Goal: Task Accomplishment & Management: Manage account settings

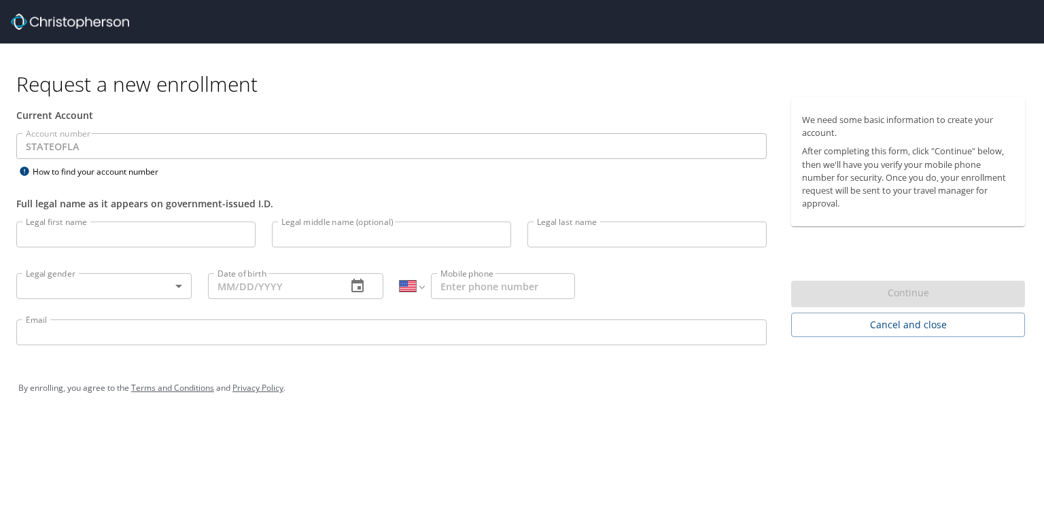
select select "US"
click at [46, 238] on input "Legal first name" at bounding box center [135, 235] width 239 height 26
type input "David"
type input "M"
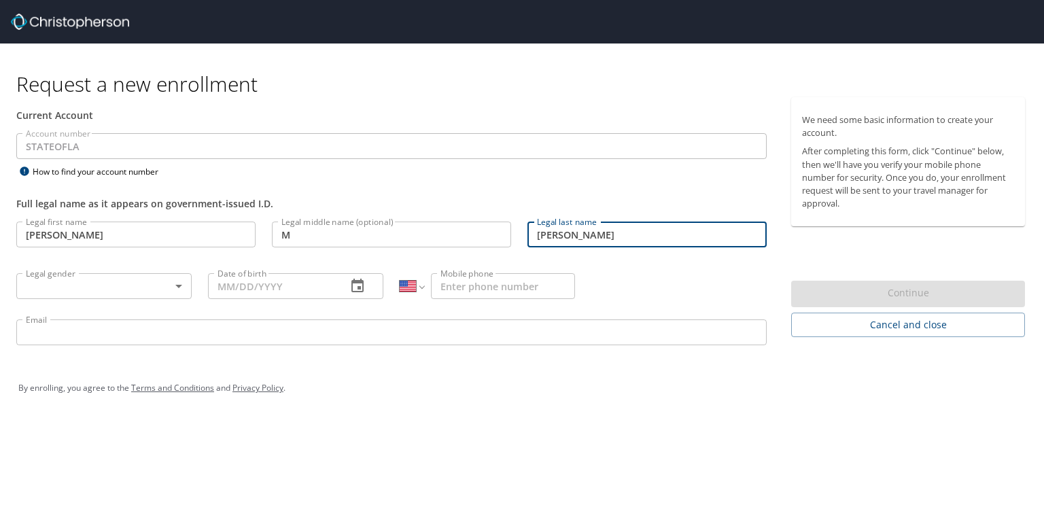
type input "Hansen"
click at [177, 286] on body "Request a new enrollment Current Account Account number STATEOFLA Account numbe…" at bounding box center [522, 253] width 1044 height 507
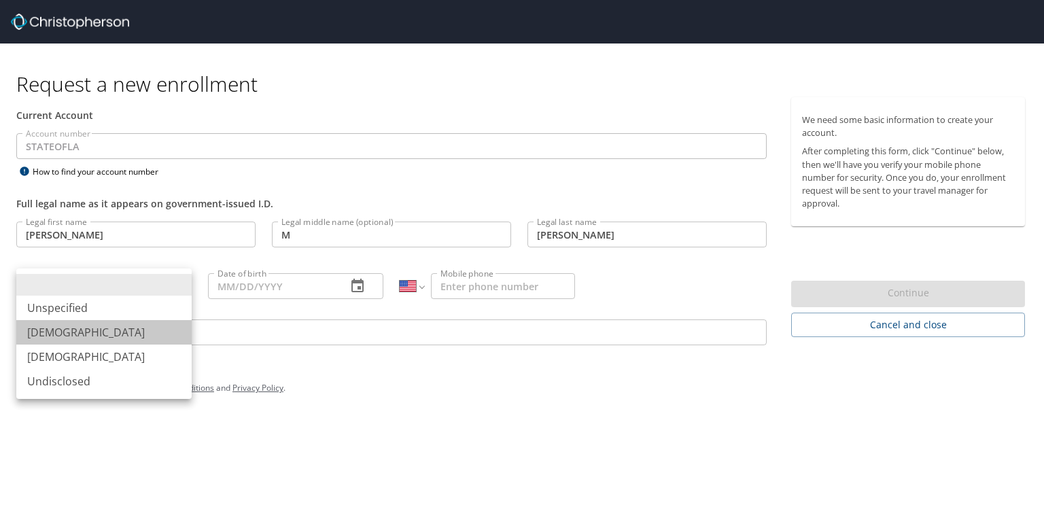
click at [44, 332] on li "Male" at bounding box center [103, 332] width 175 height 24
type input "Male"
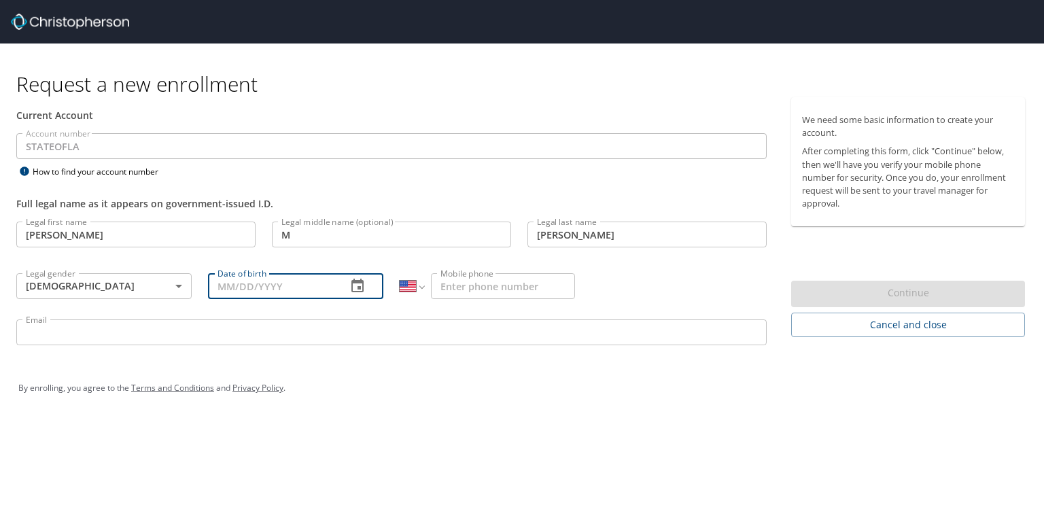
click at [279, 284] on input "Date of birth" at bounding box center [272, 286] width 128 height 26
type input "12/27/1974"
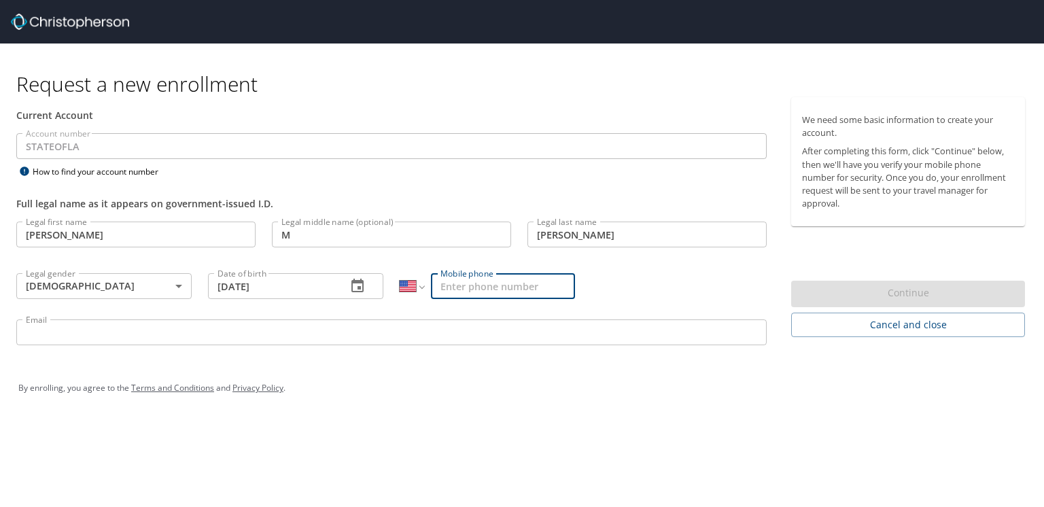
click at [451, 285] on input "Mobile phone" at bounding box center [503, 286] width 144 height 26
type input "[PHONE_NUMBER]"
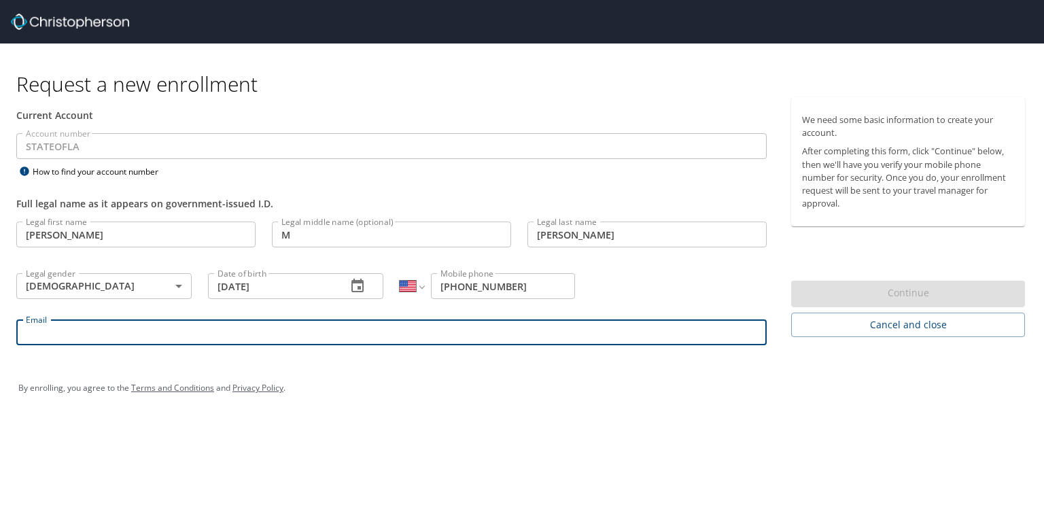
click at [47, 333] on input "Email" at bounding box center [391, 333] width 751 height 26
type input "david.hansen@la.gov"
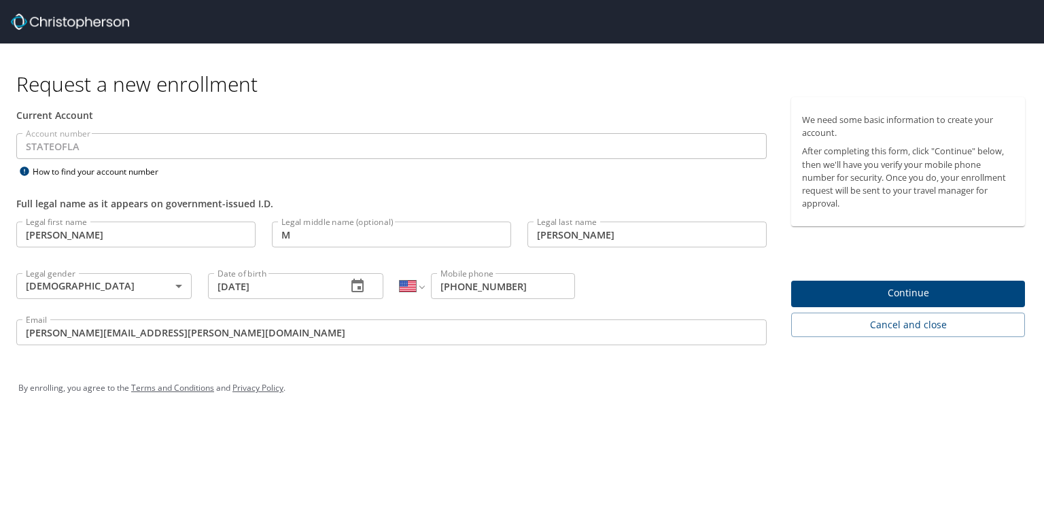
click at [481, 424] on div "Request a new enrollment Current Account Account number STATEOFLA Account numbe…" at bounding box center [522, 253] width 1044 height 507
click at [906, 292] on span "Continue" at bounding box center [908, 293] width 212 height 17
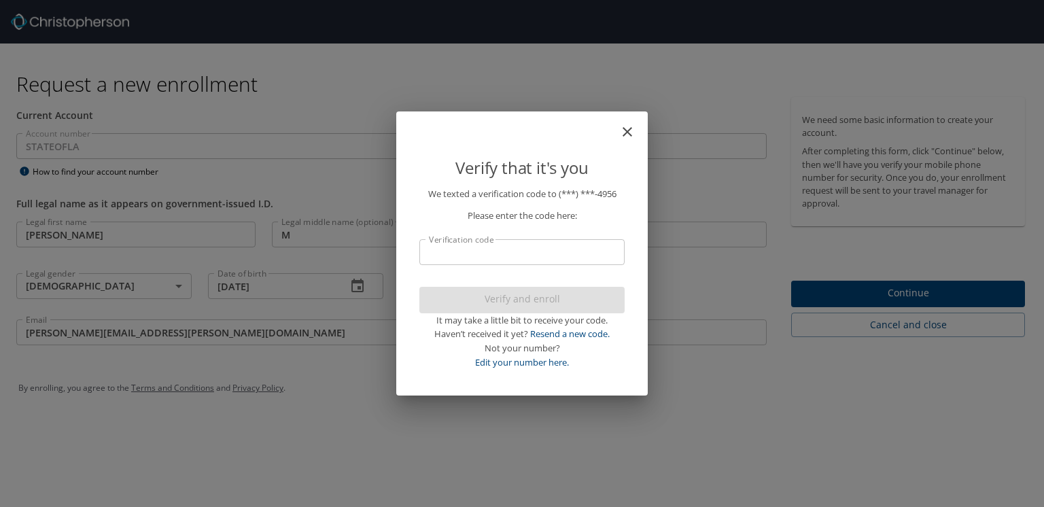
click at [437, 248] on input "Verification code" at bounding box center [522, 252] width 205 height 26
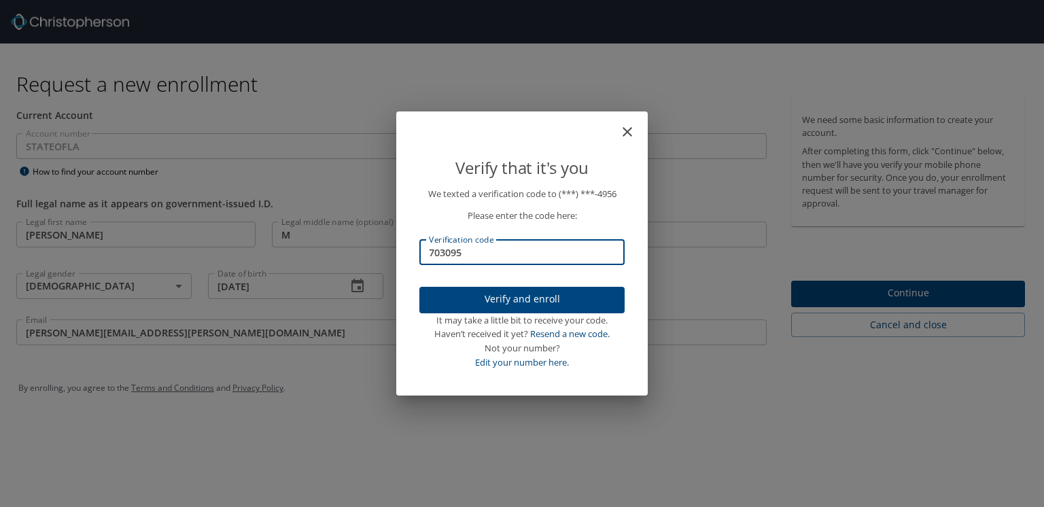
type input "703095"
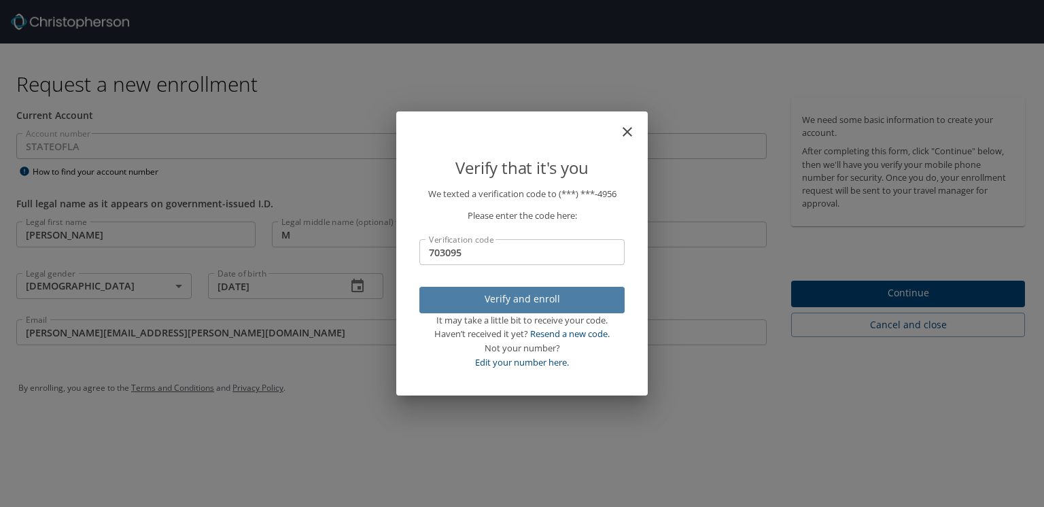
click at [539, 301] on span "Verify and enroll" at bounding box center [522, 299] width 184 height 17
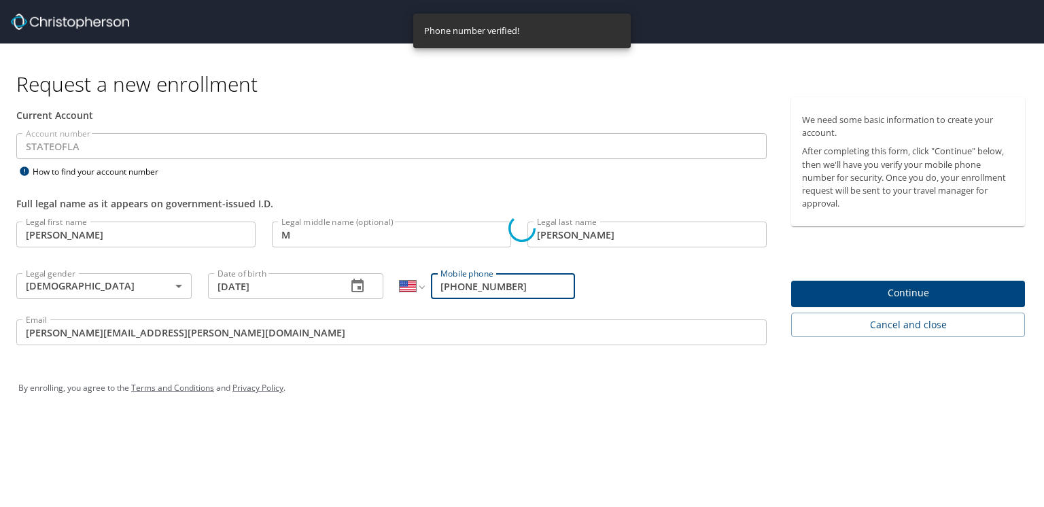
click at [677, 414] on div "Verify that it's you We texted a verification code to (***) ***- 4956 Please en…" at bounding box center [522, 253] width 1044 height 507
click at [802, 418] on div "Verify that it's you We texted a verification code to (***) ***- 4956 Please en…" at bounding box center [522, 253] width 1044 height 507
click at [910, 294] on div "Verify that it's you We texted a verification code to (***) ***- 4956 Please en…" at bounding box center [522, 253] width 1044 height 507
click at [517, 390] on div "Verify that it's you We texted a verification code to (***) ***- 4956 Please en…" at bounding box center [522, 254] width 252 height 284
click at [887, 292] on div "Verify that it's you We texted a verification code to (***) ***- 4956 Please en…" at bounding box center [522, 253] width 1044 height 507
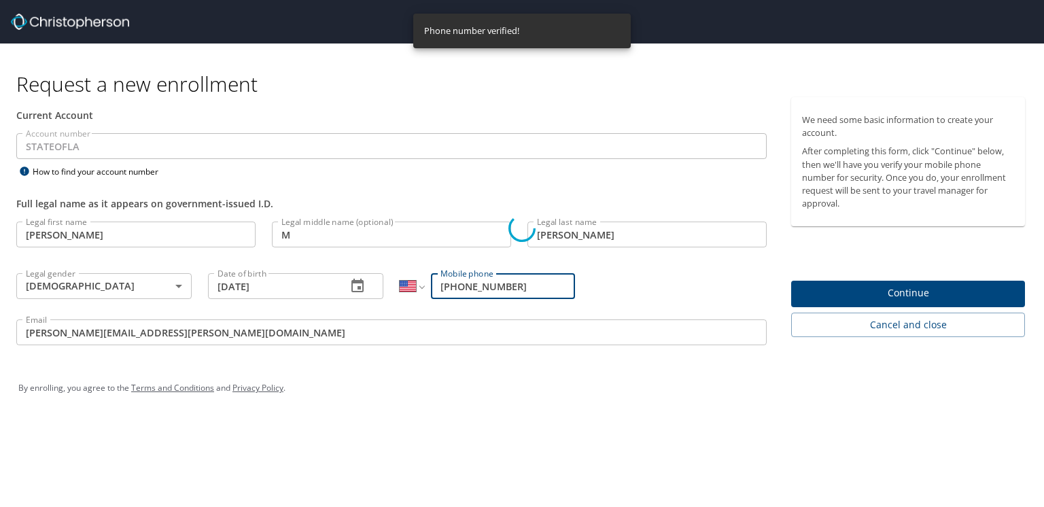
click at [903, 290] on div "Verify that it's you We texted a verification code to (***) ***- 4956 Please en…" at bounding box center [522, 253] width 1044 height 507
click at [502, 416] on div "Verify that it's you We texted a verification code to (***) ***- 4956 Please en…" at bounding box center [522, 253] width 1044 height 507
click at [536, 403] on div "Verify that it's you We texted a verification code to (***) ***- 4956 Please en…" at bounding box center [522, 253] width 1044 height 507
click at [459, 430] on div "Verify that it's you We texted a verification code to (***) ***- 4956 Please en…" at bounding box center [522, 253] width 1044 height 507
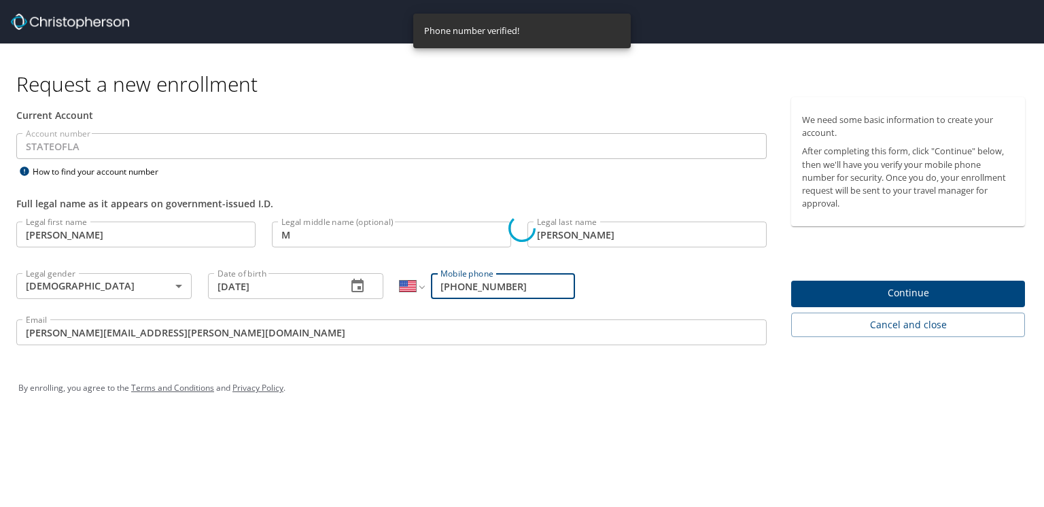
click at [459, 430] on div "Verify that it's you We texted a verification code to (***) ***- 4956 Please en…" at bounding box center [522, 253] width 1044 height 507
click at [508, 281] on p "We texted a verification code to (***) ***- 4956 Please enter the code here: Ve…" at bounding box center [522, 278] width 205 height 183
click at [468, 230] on p "We texted a verification code to (***) ***- 4956 Please enter the code here: Ve…" at bounding box center [522, 278] width 205 height 183
click at [429, 141] on div "Verify that it's you" at bounding box center [522, 159] width 205 height 53
click at [302, 437] on div "Verify that it's you We texted a verification code to (***) ***- 4956 Please en…" at bounding box center [522, 253] width 1044 height 507
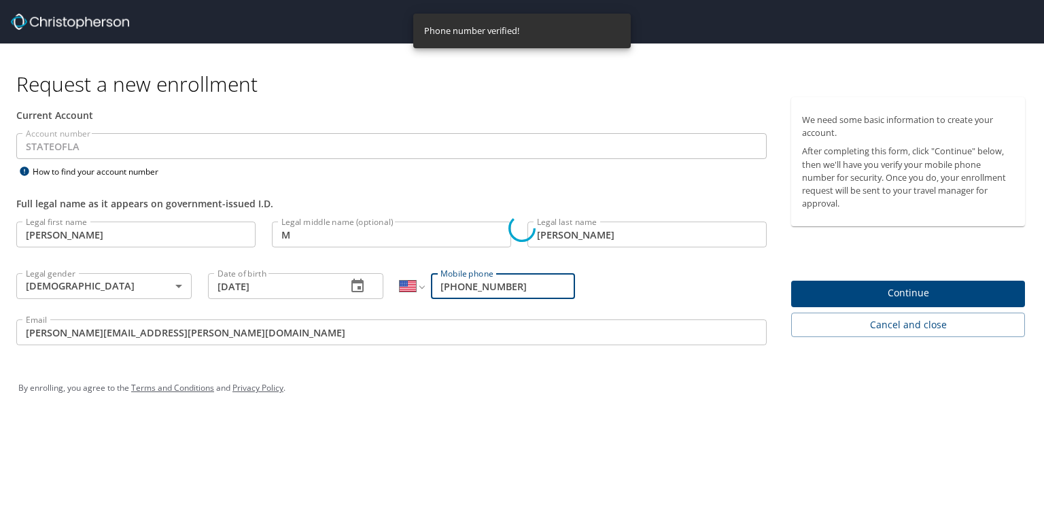
click at [429, 437] on div "Verify that it's you We texted a verification code to (***) ***- 4956 Please en…" at bounding box center [522, 253] width 1044 height 507
click at [914, 295] on div "Verify that it's you We texted a verification code to (***) ***- 4956 Please en…" at bounding box center [522, 253] width 1044 height 507
click at [863, 407] on div "Verify that it's you We texted a verification code to (***) ***- 4956 Please en…" at bounding box center [522, 253] width 1044 height 507
click at [904, 290] on div "Verify that it's you We texted a verification code to (***) ***- 4956 Please en…" at bounding box center [522, 253] width 1044 height 507
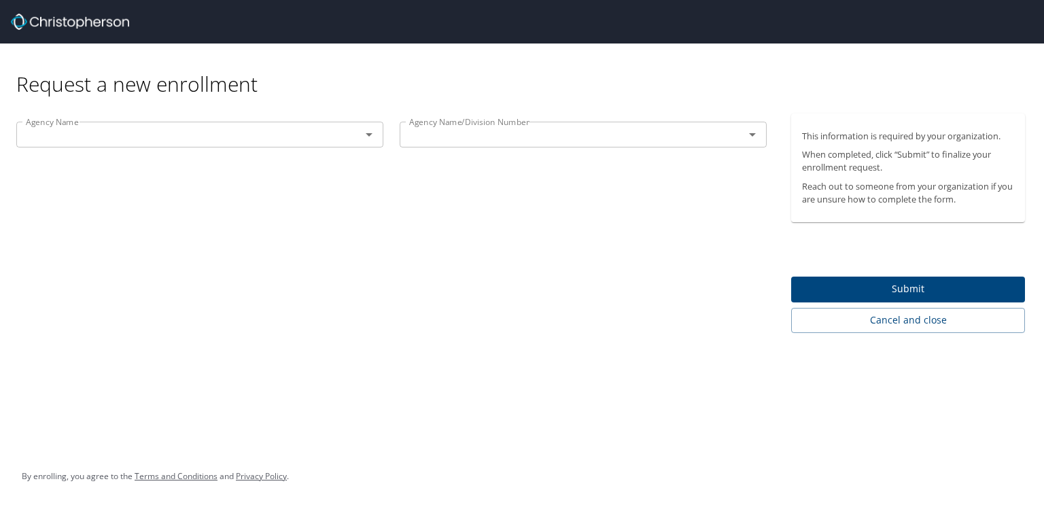
click at [906, 291] on span "Submit" at bounding box center [908, 289] width 212 height 17
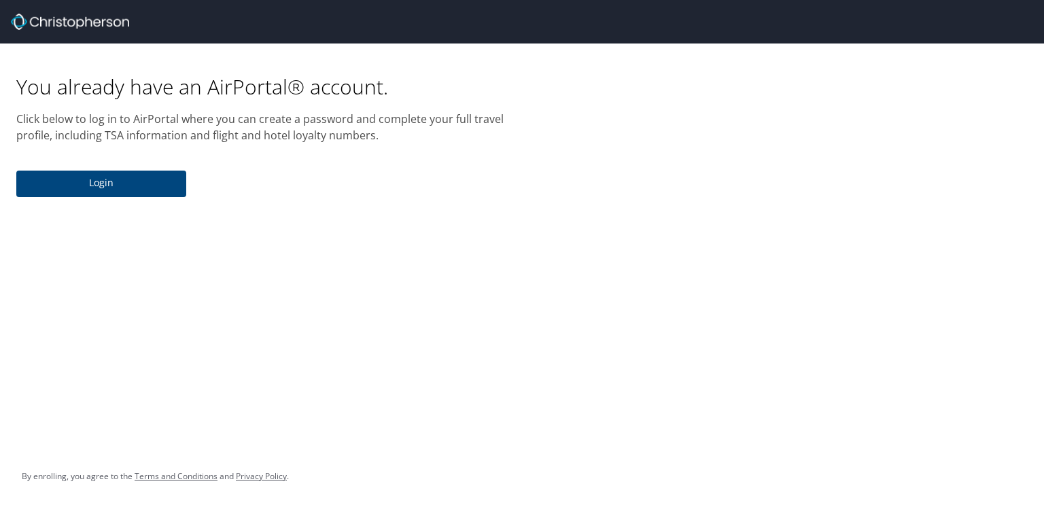
click at [106, 184] on span "Login" at bounding box center [101, 183] width 148 height 17
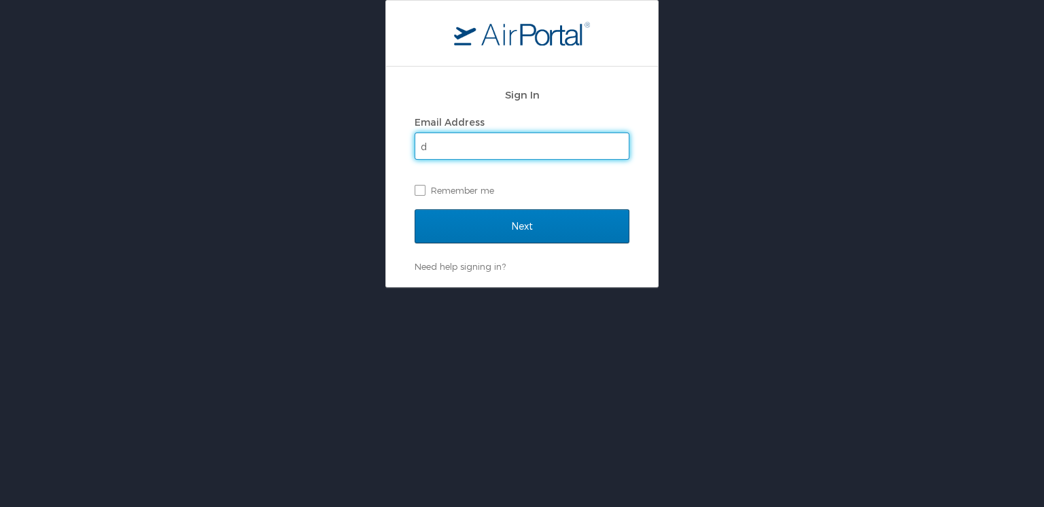
type input "david.hansen@la.gov"
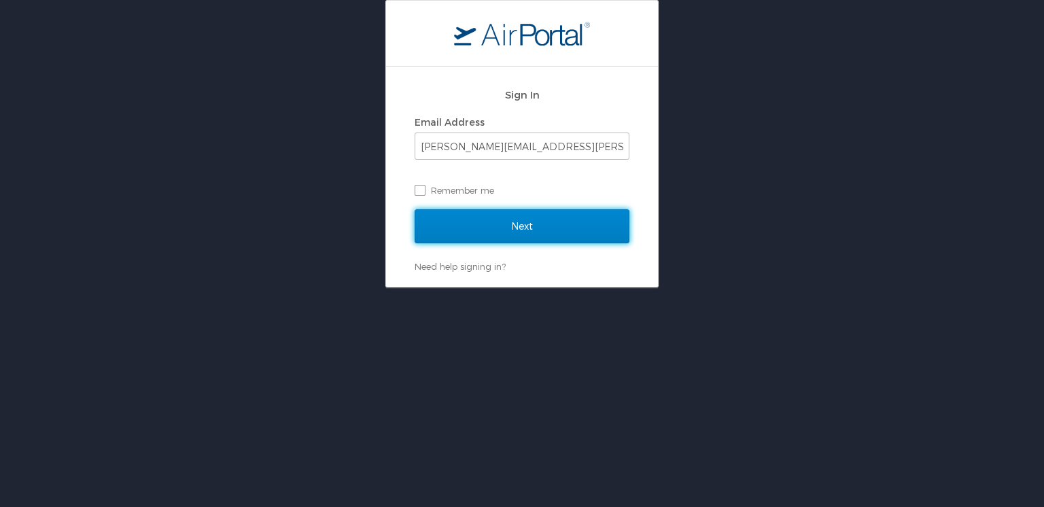
click at [522, 228] on input "Next" at bounding box center [522, 226] width 215 height 34
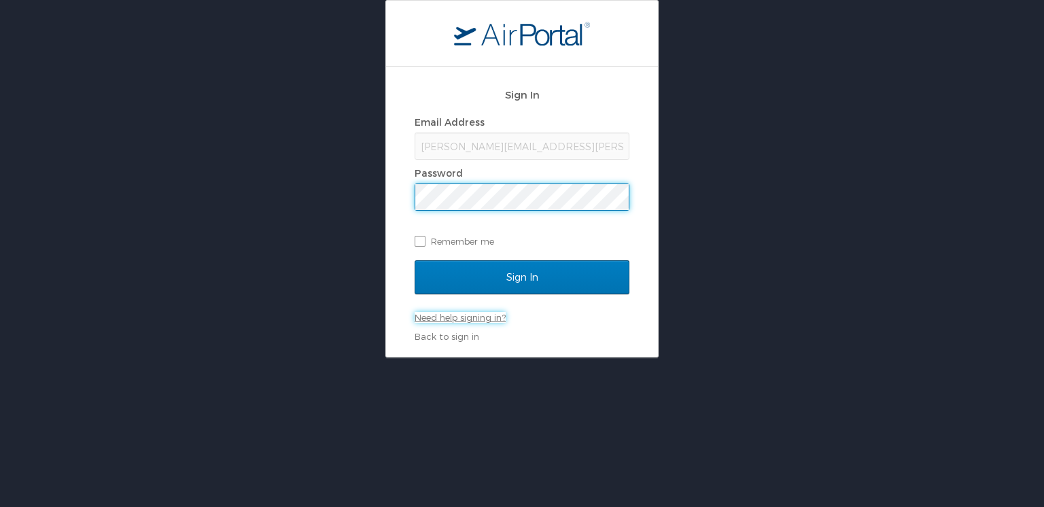
click at [473, 316] on link "Need help signing in?" at bounding box center [460, 317] width 91 height 11
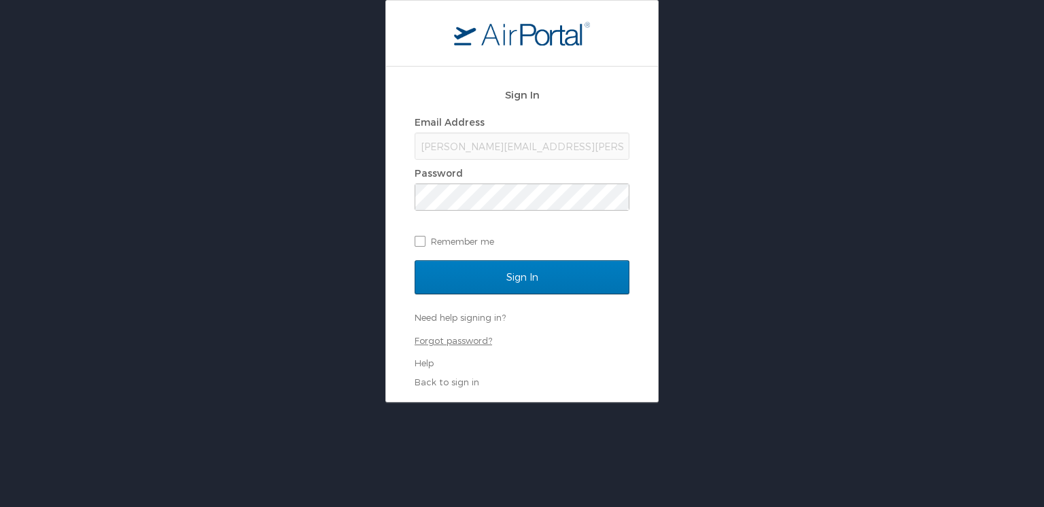
click at [454, 341] on link "Forgot password?" at bounding box center [454, 340] width 78 height 11
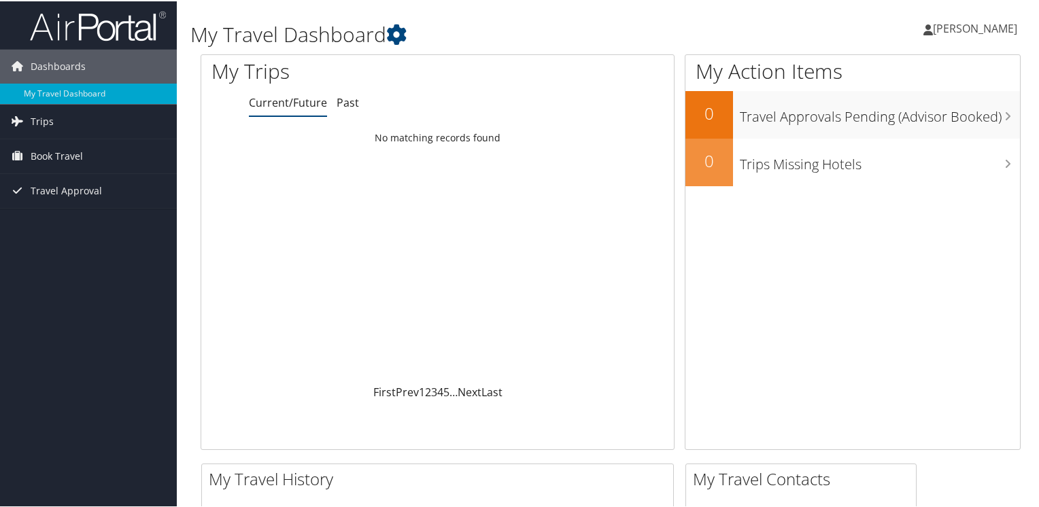
click at [964, 27] on span "[PERSON_NAME]" at bounding box center [975, 27] width 84 height 15
click at [904, 119] on link "View Travel Profile" at bounding box center [940, 120] width 152 height 23
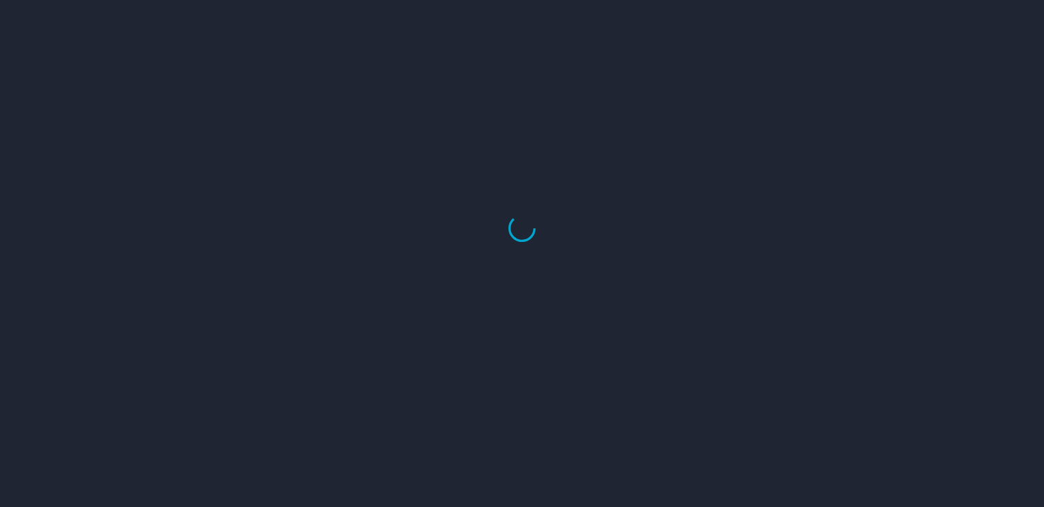
select select "US"
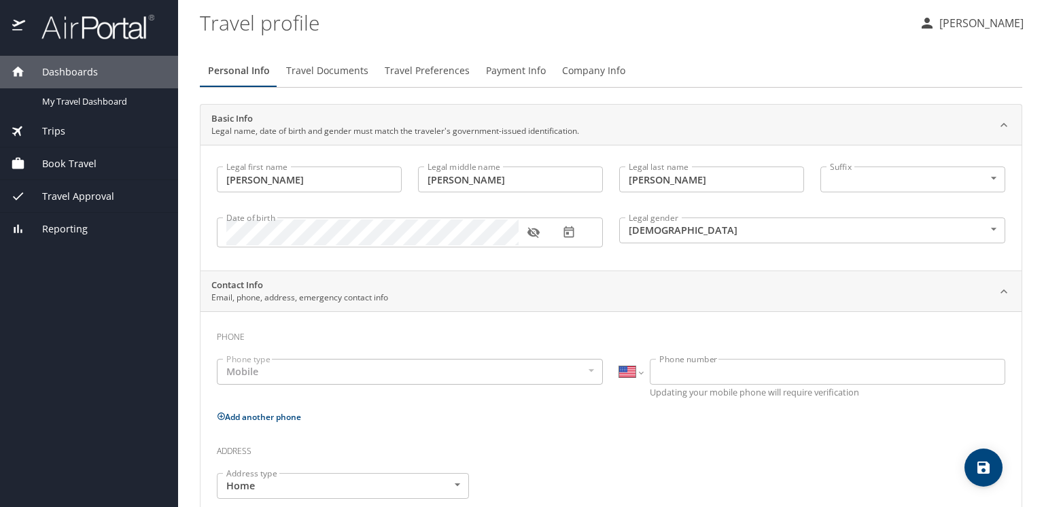
select select "US"
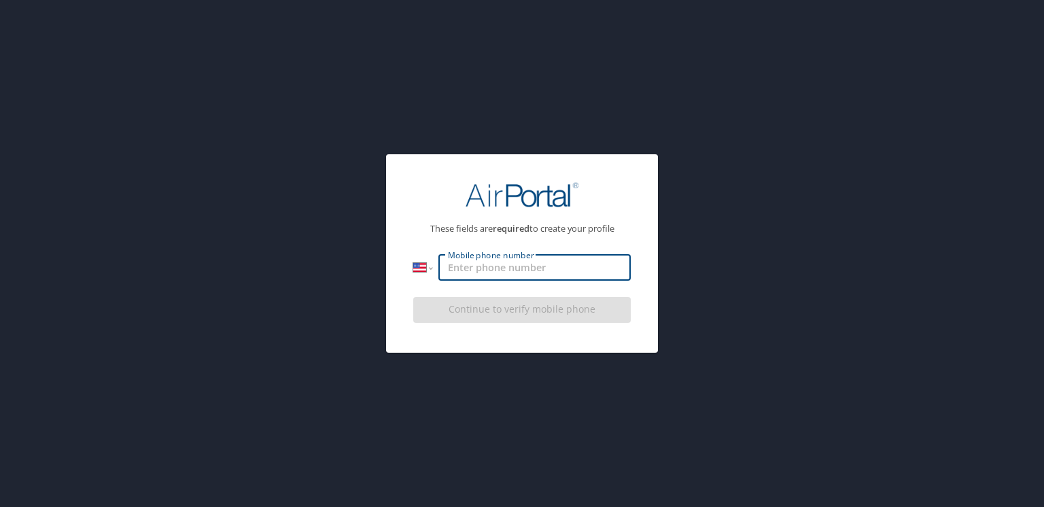
click at [476, 269] on input "Mobile phone number" at bounding box center [535, 268] width 192 height 26
type input "(225) 892-4956"
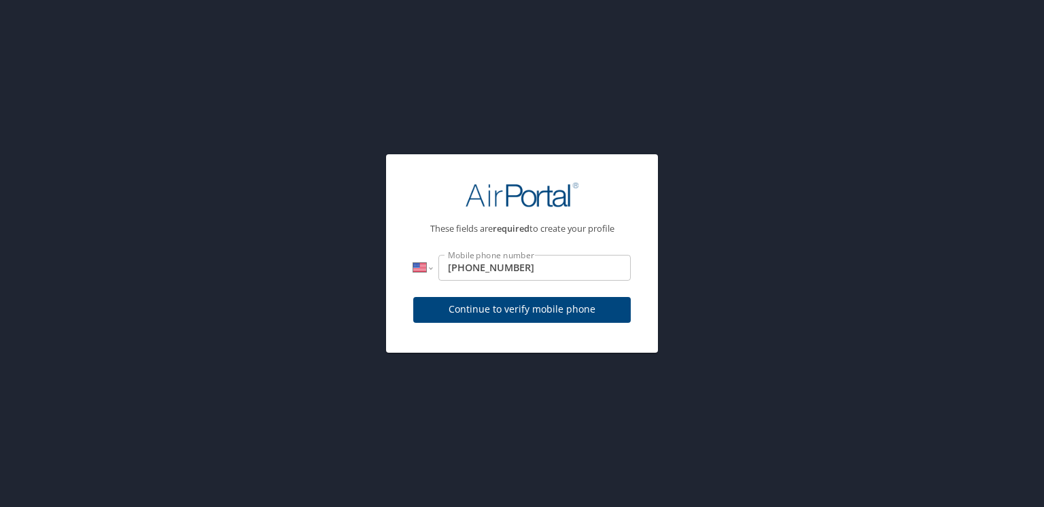
click at [517, 312] on div "Continue to verify mobile phone" at bounding box center [522, 315] width 218 height 46
click at [517, 313] on span "Continue to verify mobile phone" at bounding box center [522, 309] width 196 height 17
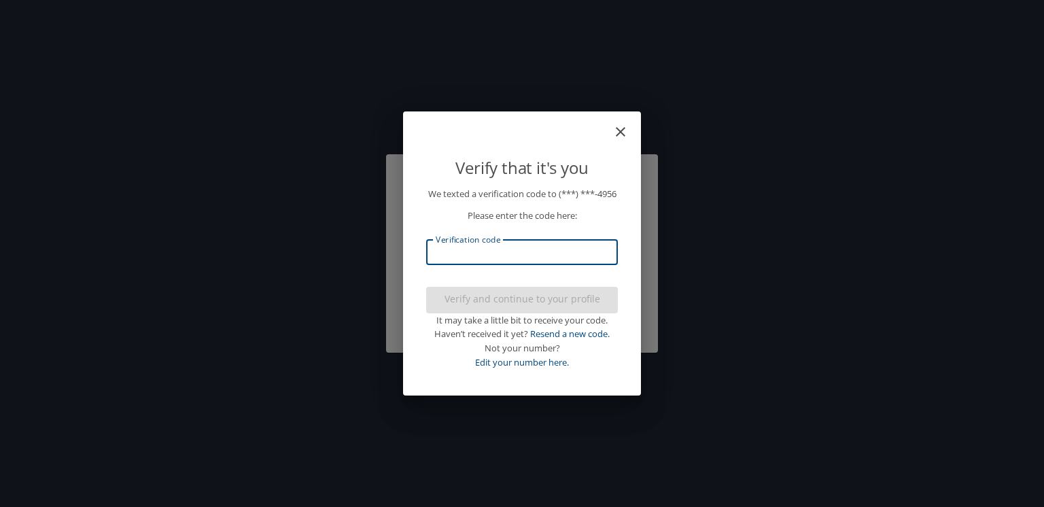
click at [457, 265] on input "Verification code" at bounding box center [522, 252] width 192 height 26
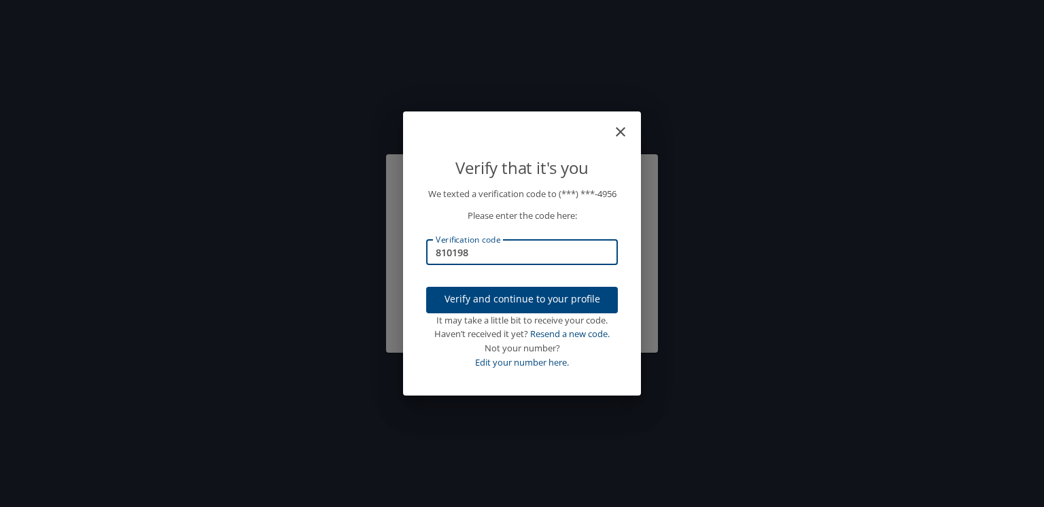
type input "810198"
click at [552, 308] on span "Verify and continue to your profile" at bounding box center [522, 299] width 170 height 17
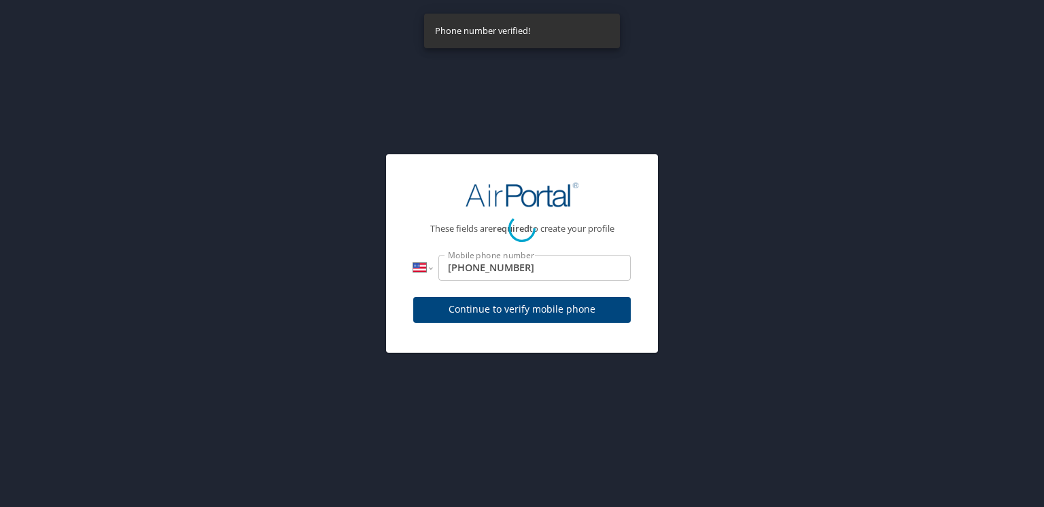
select select "US"
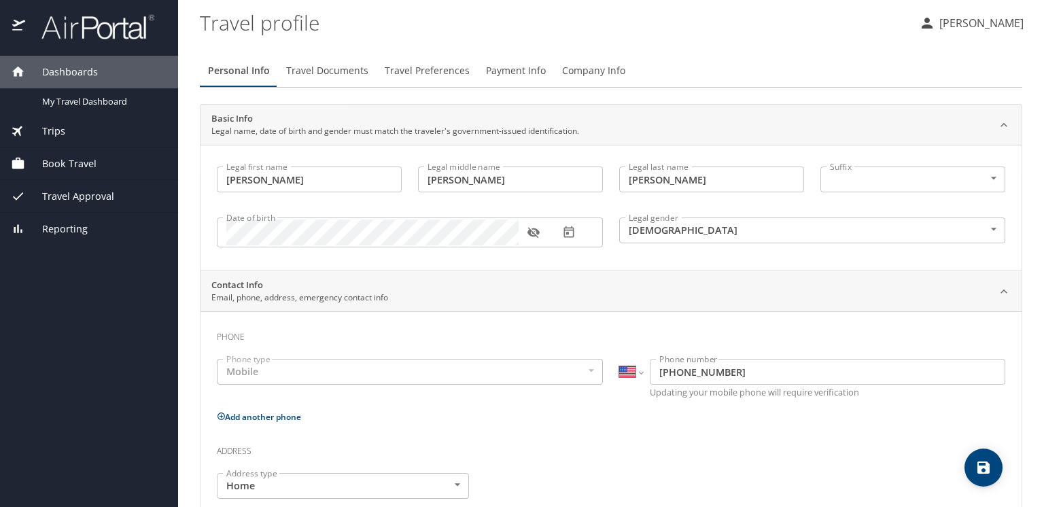
click at [264, 376] on div "Mobile" at bounding box center [410, 372] width 386 height 26
click at [264, 372] on div "Mobile" at bounding box center [410, 372] width 386 height 26
click at [585, 371] on div "Mobile" at bounding box center [410, 372] width 386 height 26
click at [341, 296] on p "Email, phone, address, emergency contact info" at bounding box center [299, 298] width 177 height 12
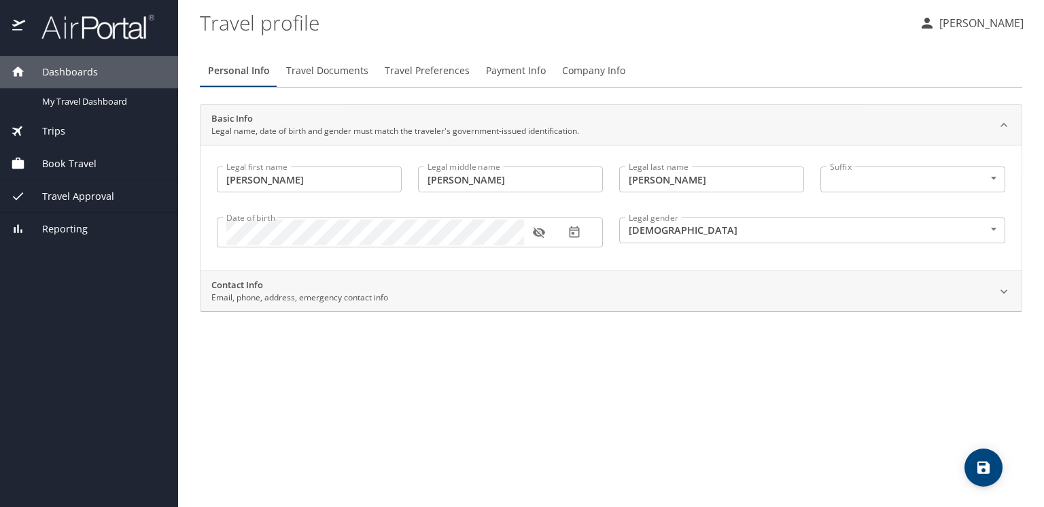
click at [341, 296] on p "Email, phone, address, emergency contact info" at bounding box center [299, 298] width 177 height 12
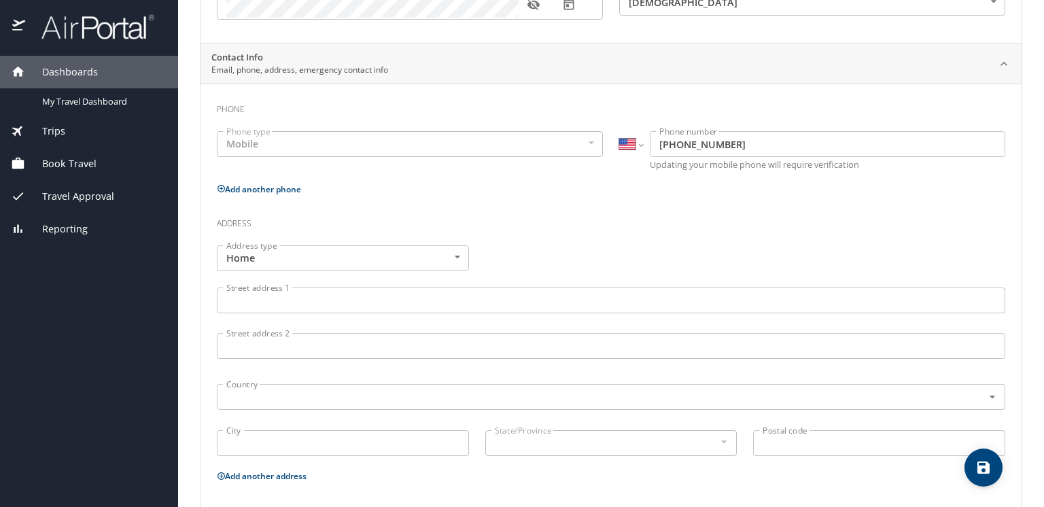
scroll to position [304, 0]
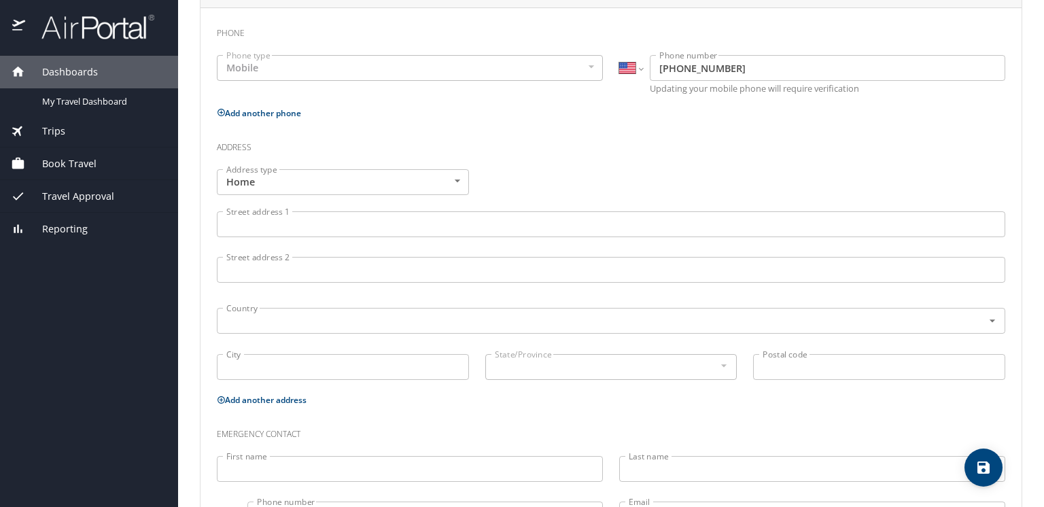
click at [452, 180] on body "Dashboards My Travel Dashboard Trips Current / Future Trips Past Trips Trips Mi…" at bounding box center [522, 253] width 1044 height 507
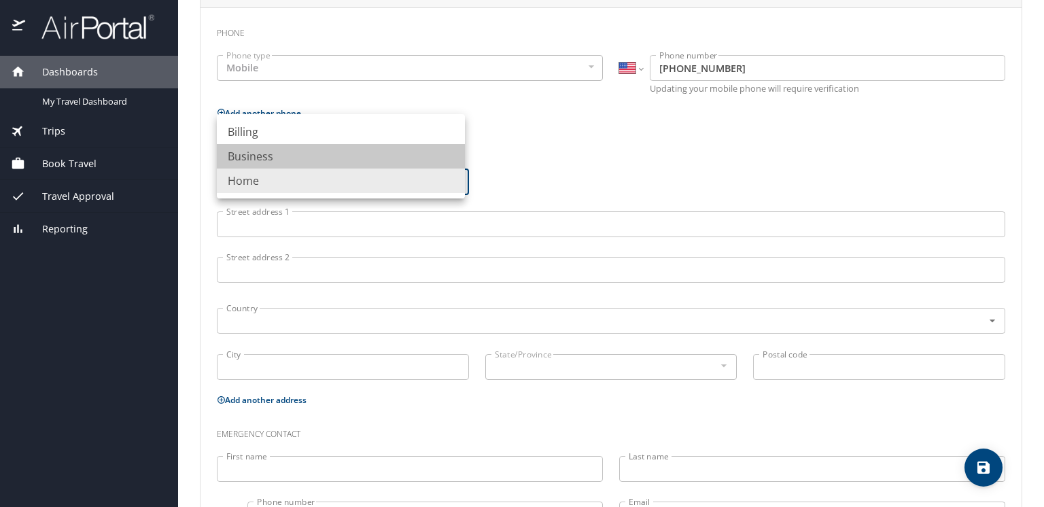
click at [245, 158] on li "Business" at bounding box center [341, 156] width 248 height 24
type input "Business"
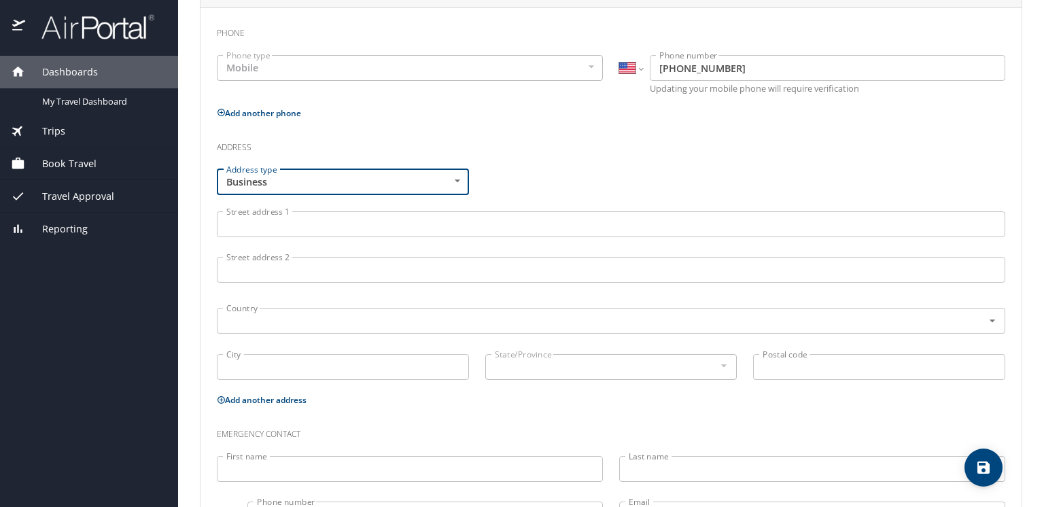
click at [262, 228] on input "Street address 1" at bounding box center [611, 224] width 789 height 26
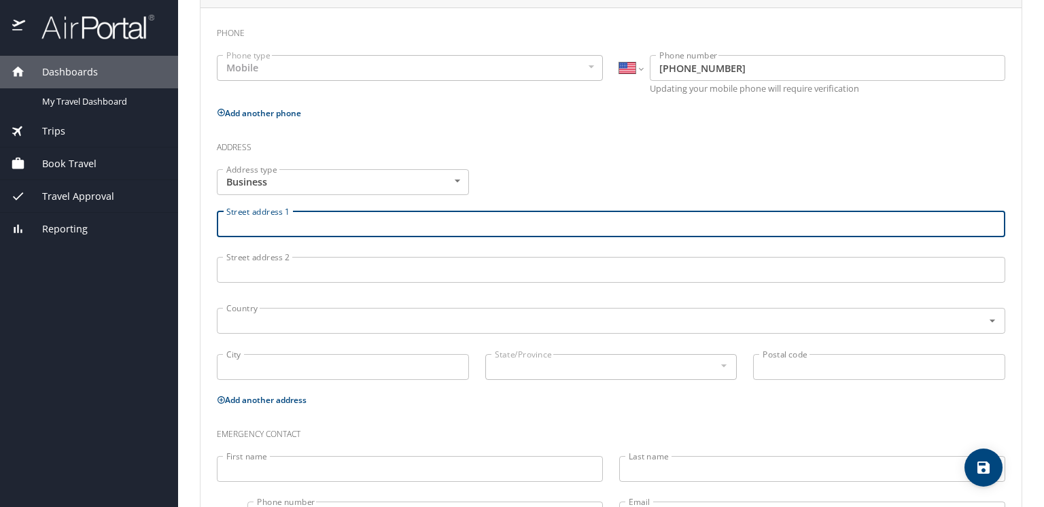
type input "617 North Third Street"
click at [317, 294] on div "Country Country" at bounding box center [611, 320] width 805 height 52
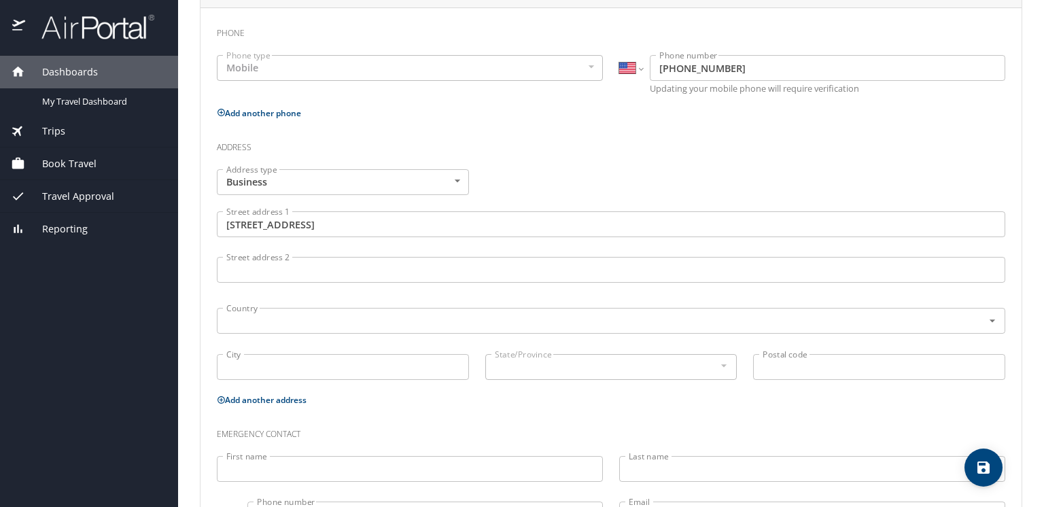
click at [276, 273] on input "Street address 2" at bounding box center [611, 270] width 789 height 26
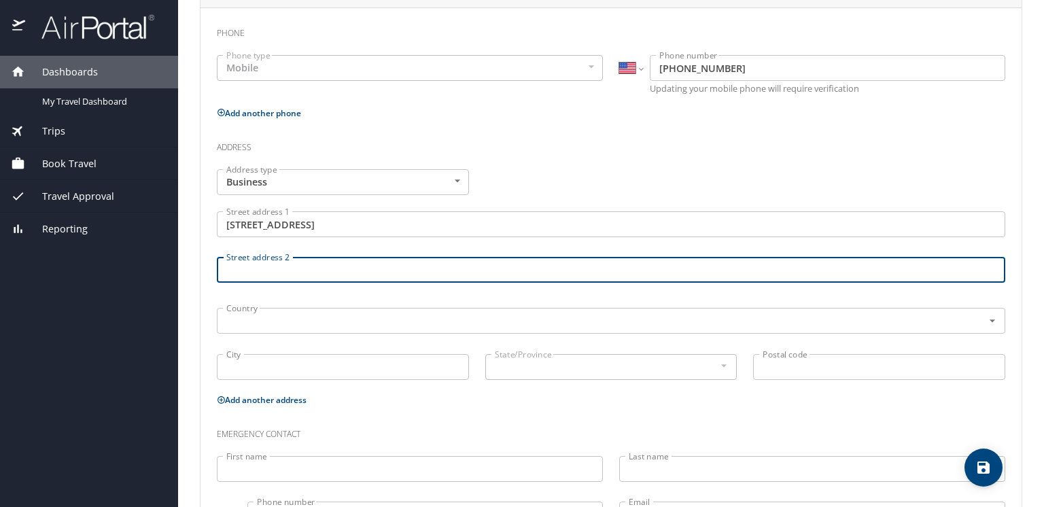
click at [348, 402] on p "Add another address" at bounding box center [611, 400] width 789 height 17
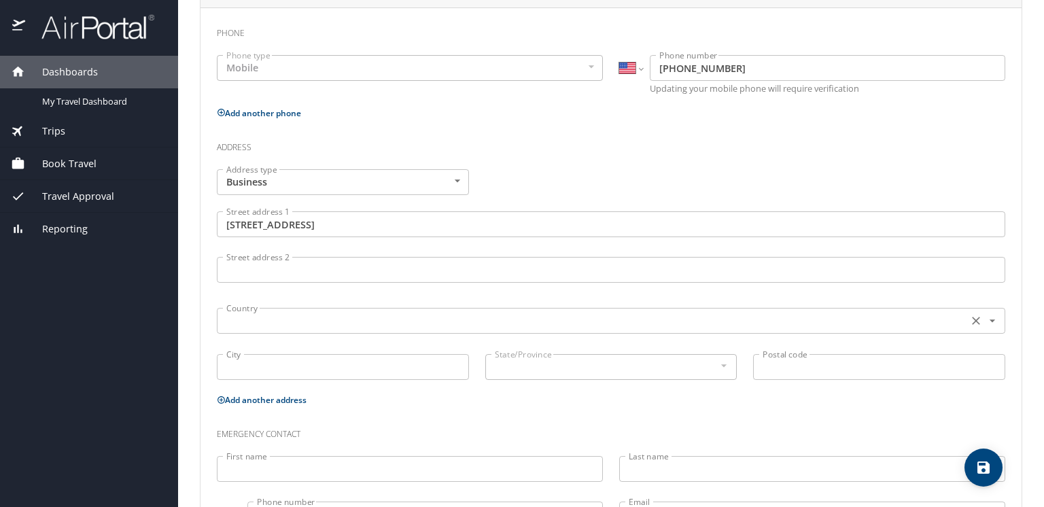
click at [255, 328] on input "text" at bounding box center [591, 321] width 740 height 18
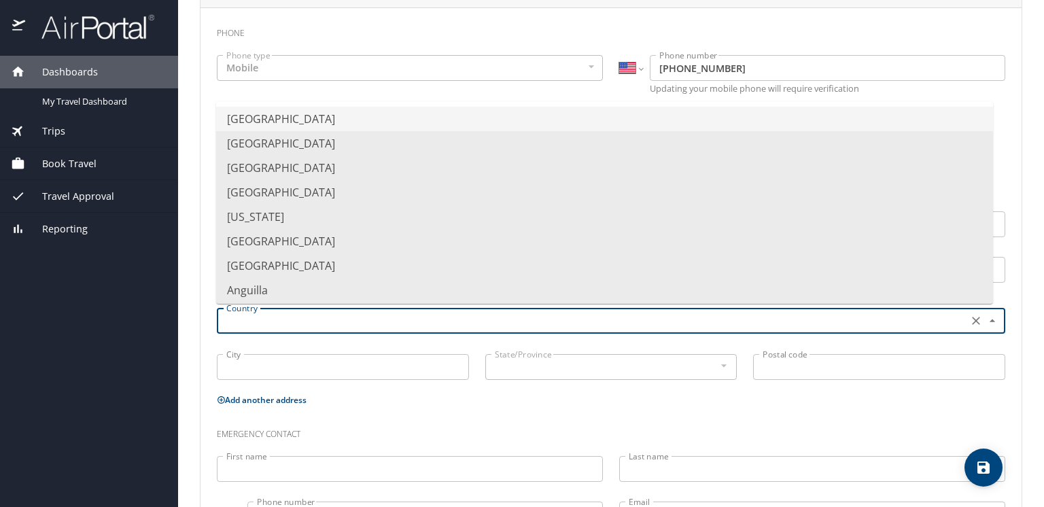
click at [248, 364] on div "Address type Business Business Address type Street address 1 617 North Third St…" at bounding box center [611, 276] width 805 height 231
type input "United States of America"
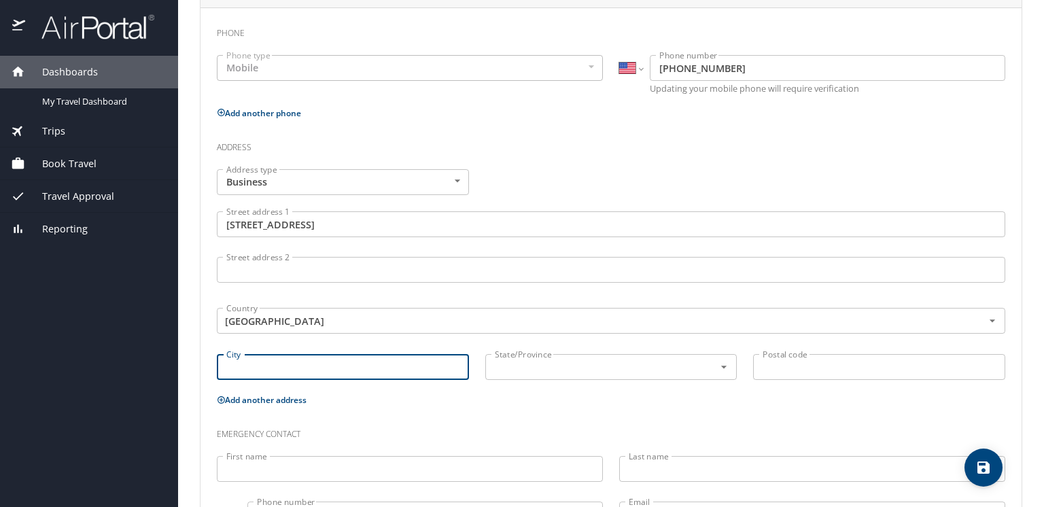
type input "Baton Rouge"
click at [717, 368] on icon "Open" at bounding box center [724, 367] width 14 height 14
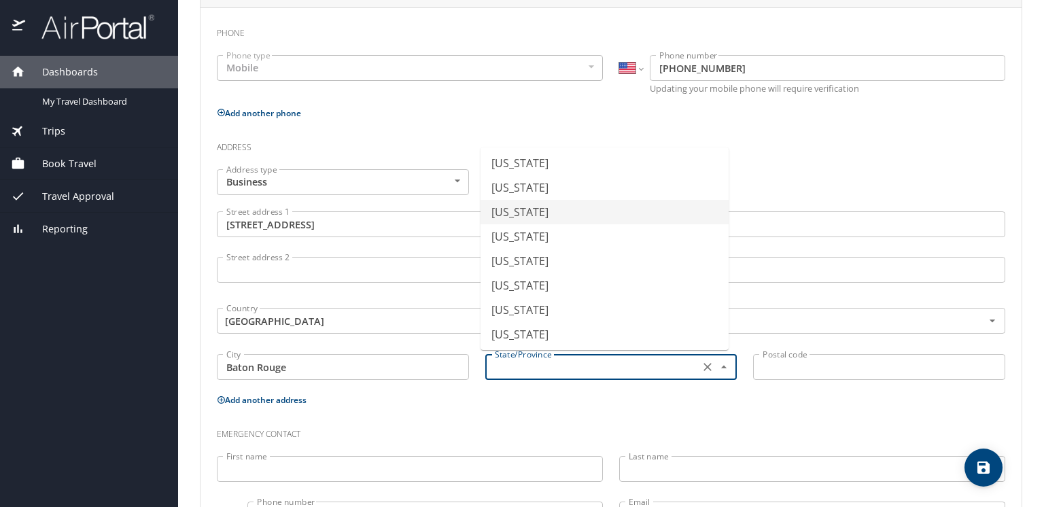
scroll to position [273, 0]
click at [531, 333] on li "Louisiana" at bounding box center [605, 332] width 248 height 24
type input "Louisiana"
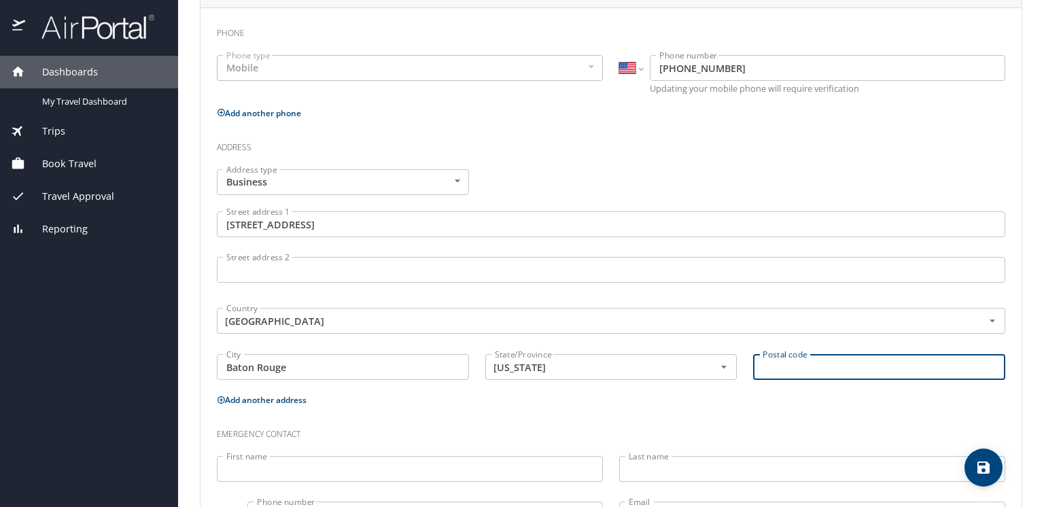
click at [796, 367] on input "Postal code" at bounding box center [879, 367] width 252 height 26
type input "70802"
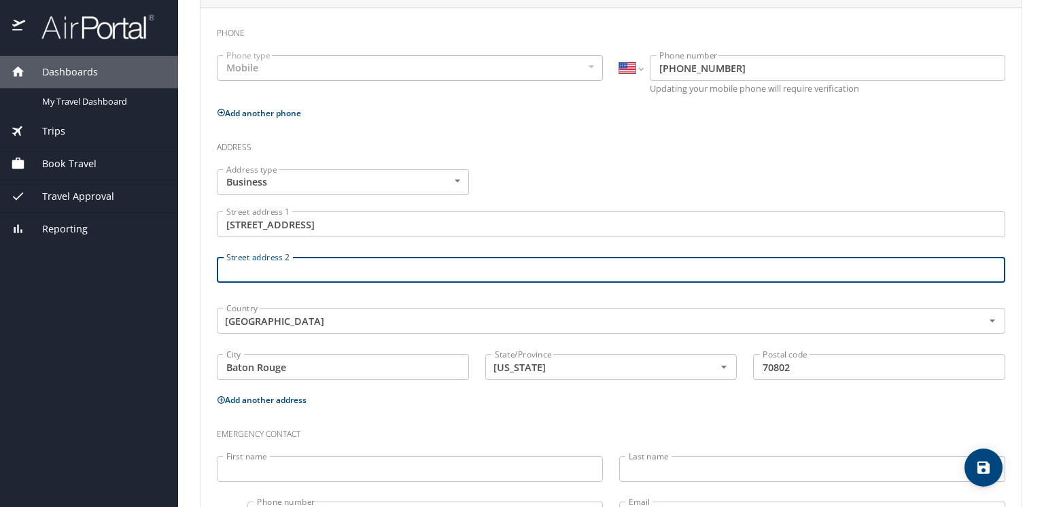
click at [247, 273] on input "Street address 2" at bounding box center [611, 270] width 789 height 26
click at [339, 221] on input "617 North Third Street" at bounding box center [611, 224] width 789 height 26
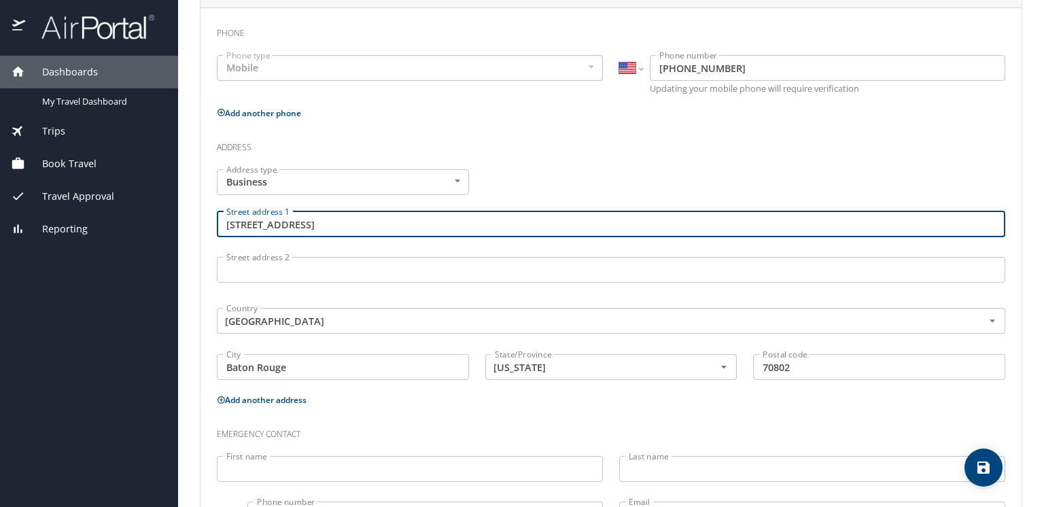
click at [196, 264] on main "Travel profile David Hansen Personal Info Travel Documents Travel Preferences P…" at bounding box center [611, 253] width 866 height 507
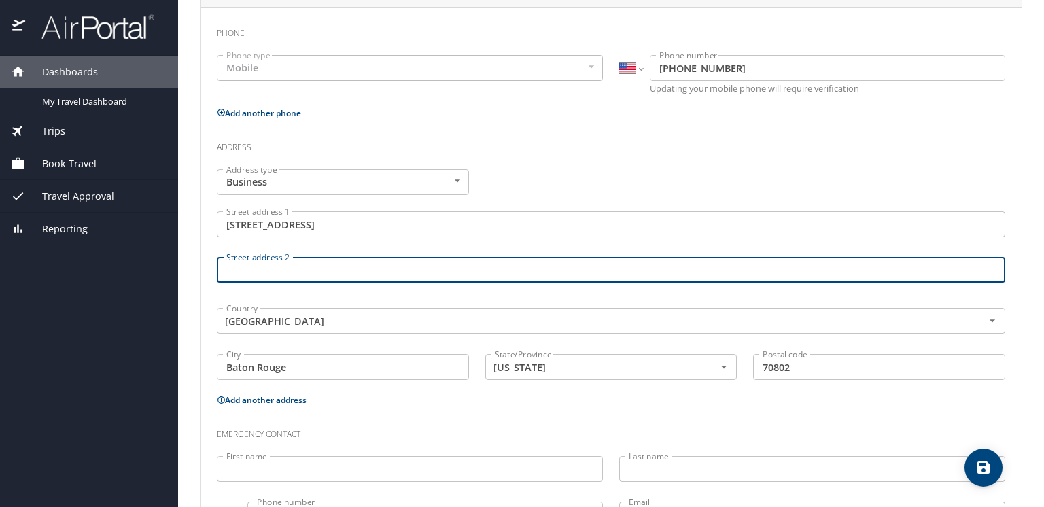
click at [229, 272] on input "Street address 2" at bounding box center [611, 270] width 789 height 26
type input "7th Floor, Audit Review and Appeals Division"
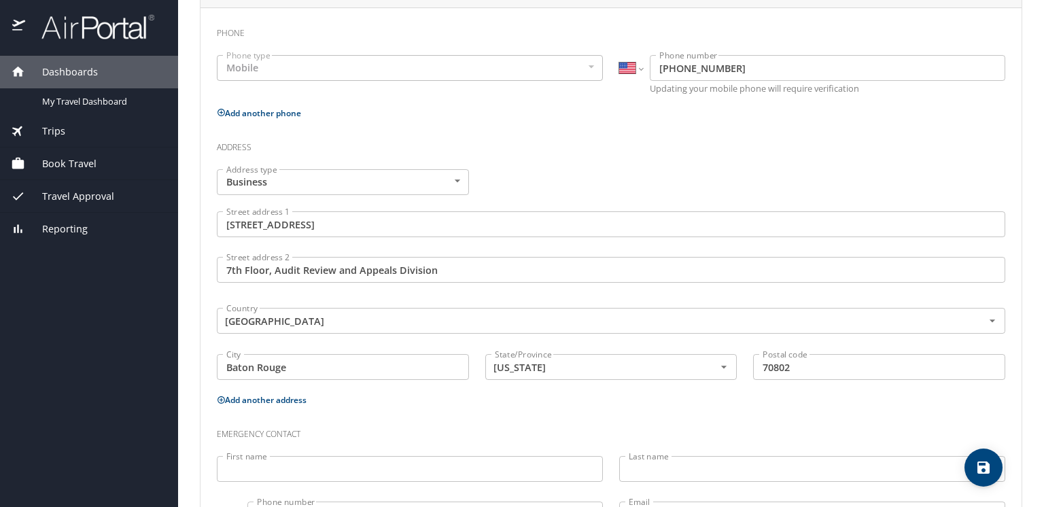
click at [392, 421] on h3 "Emergency contact" at bounding box center [611, 431] width 789 height 23
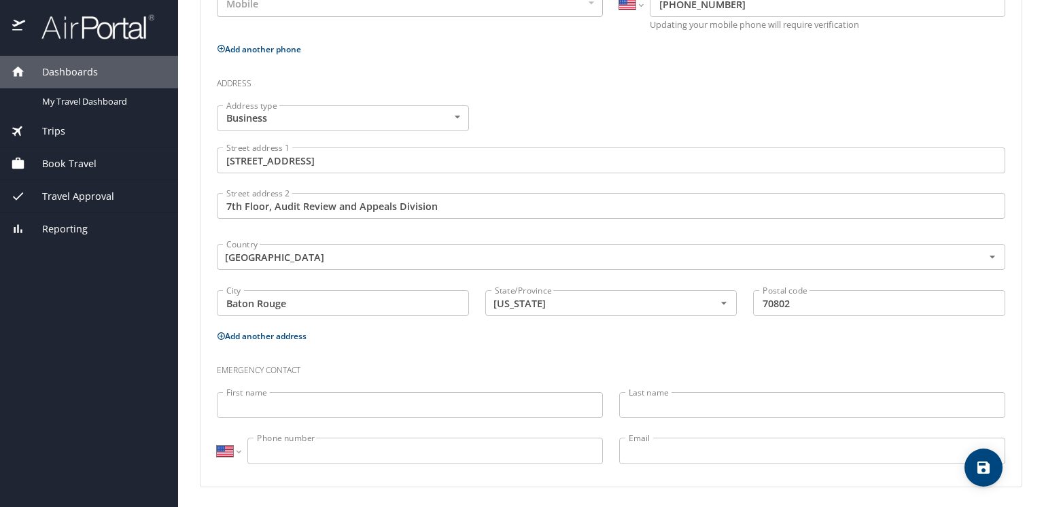
click at [252, 404] on input "First name" at bounding box center [410, 405] width 386 height 26
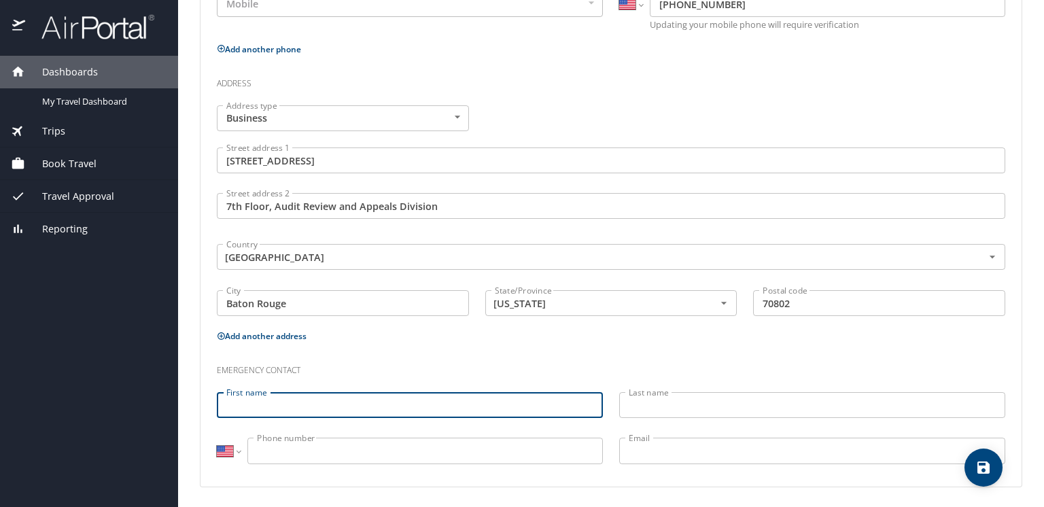
click at [347, 350] on div "Emergency contact" at bounding box center [611, 365] width 805 height 37
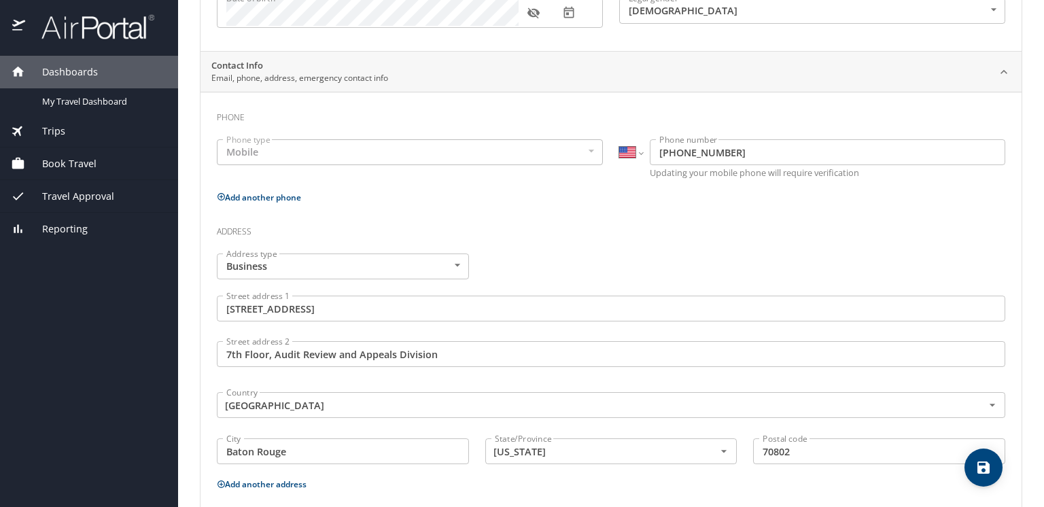
scroll to position [228, 0]
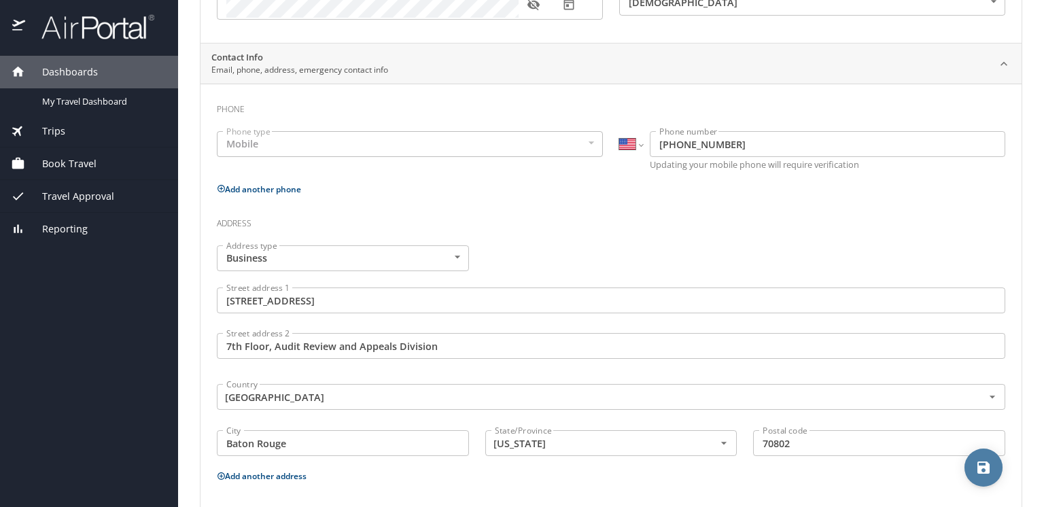
click at [987, 466] on icon "save" at bounding box center [984, 468] width 12 height 12
select select "US"
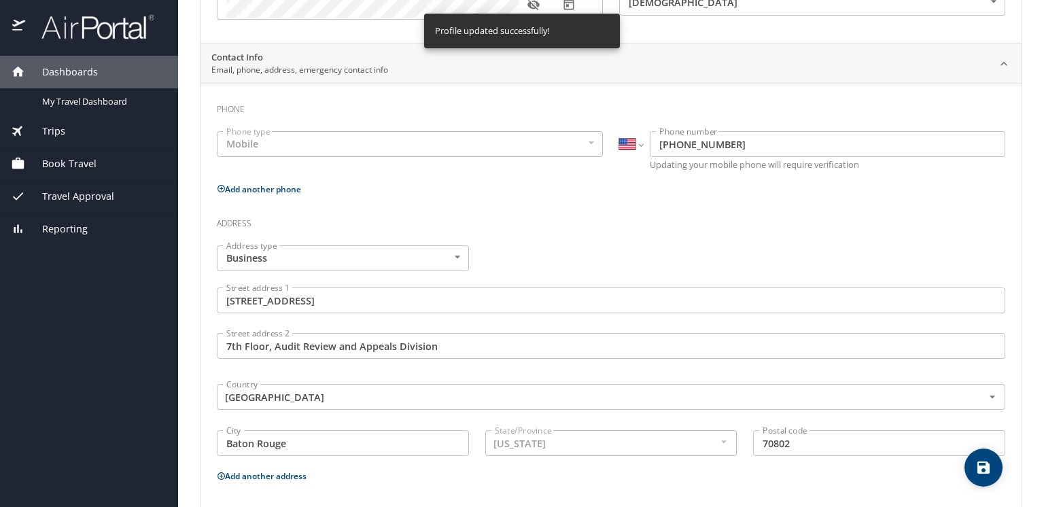
select select "US"
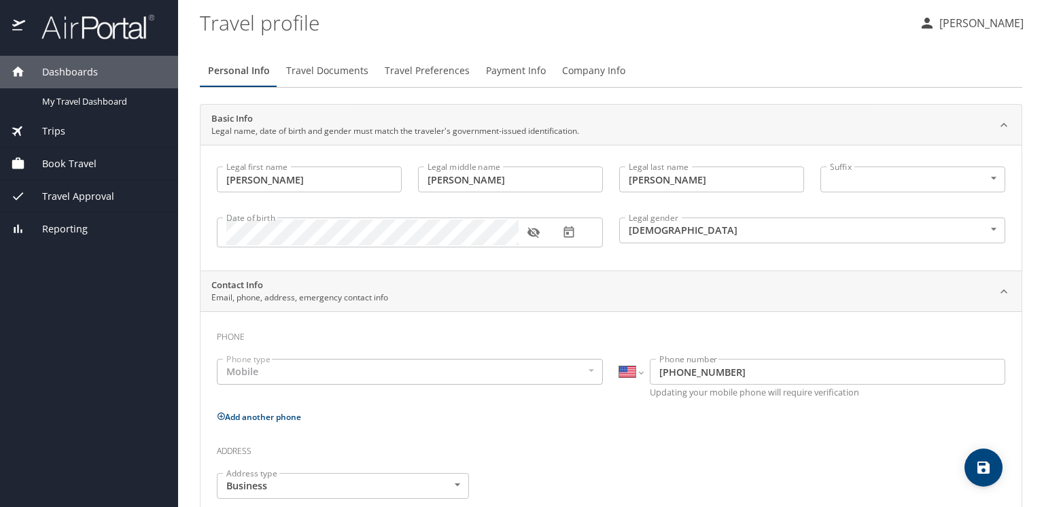
scroll to position [0, 0]
click at [344, 71] on span "Travel Documents" at bounding box center [327, 71] width 82 height 17
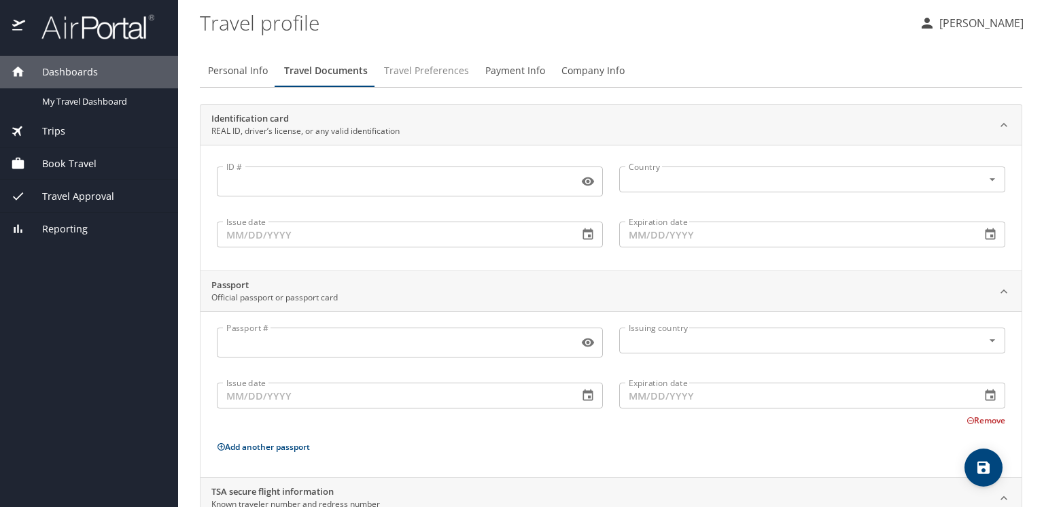
click at [418, 74] on span "Travel Preferences" at bounding box center [426, 71] width 85 height 17
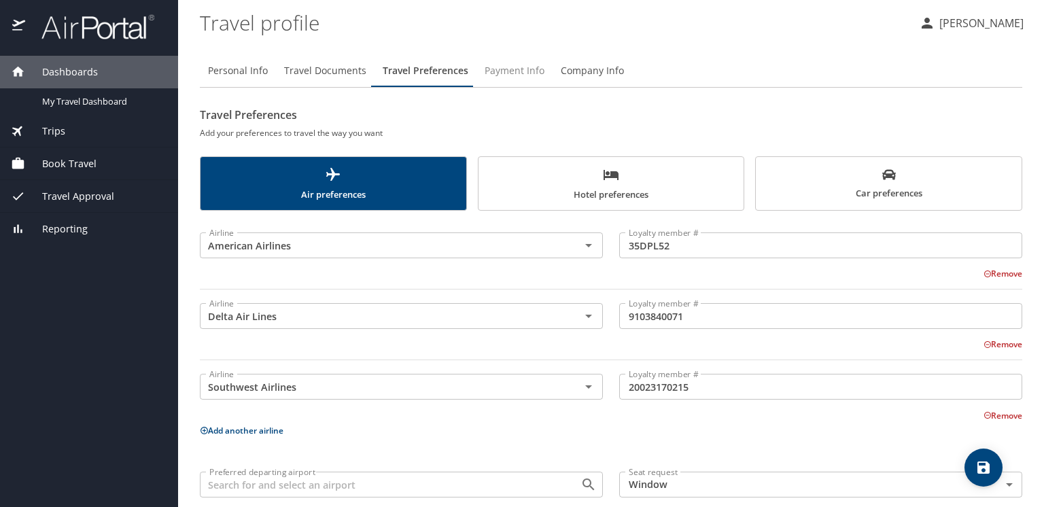
click at [522, 67] on span "Payment Info" at bounding box center [515, 71] width 60 height 17
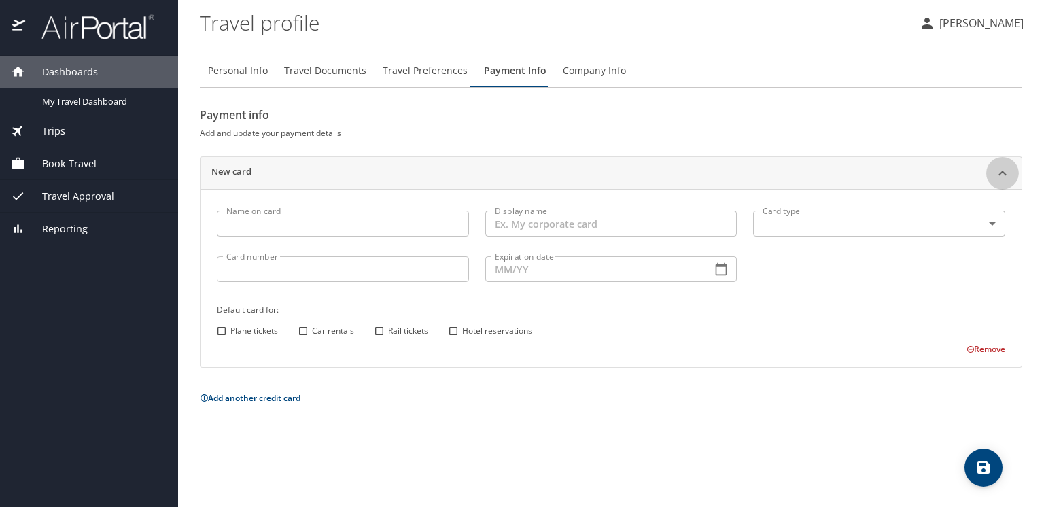
click at [1004, 174] on icon at bounding box center [1003, 173] width 16 height 16
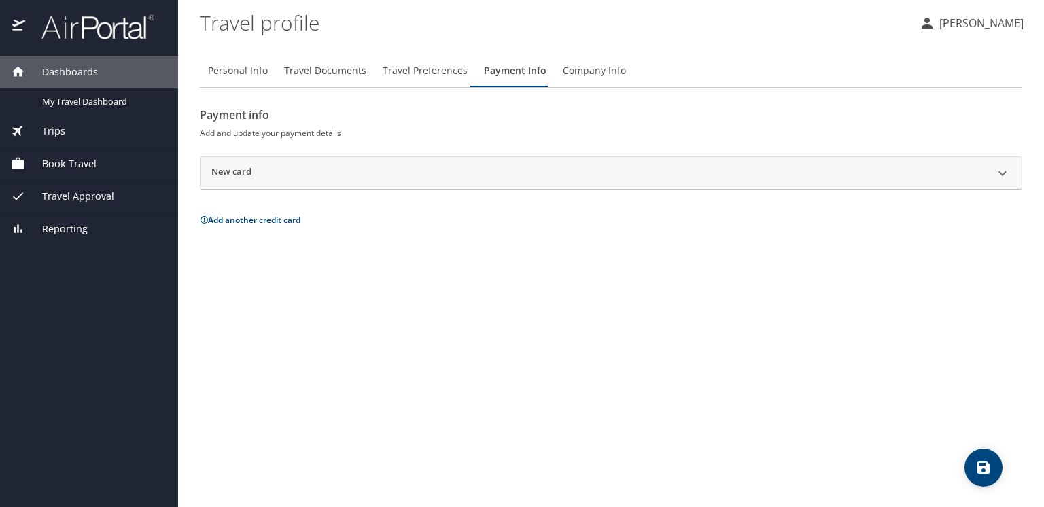
click at [601, 67] on span "Company Info" at bounding box center [594, 71] width 63 height 17
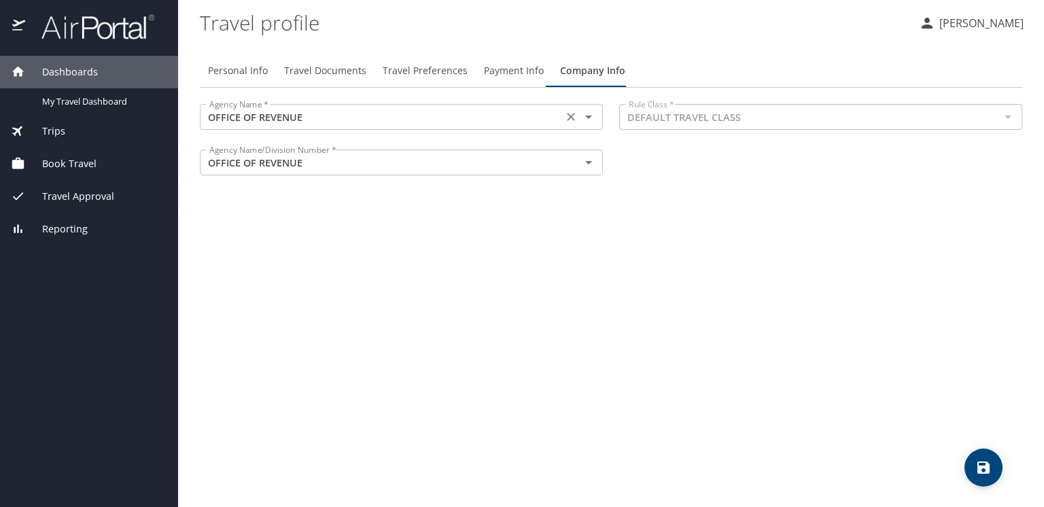
click at [590, 117] on icon "Open" at bounding box center [588, 117] width 7 height 3
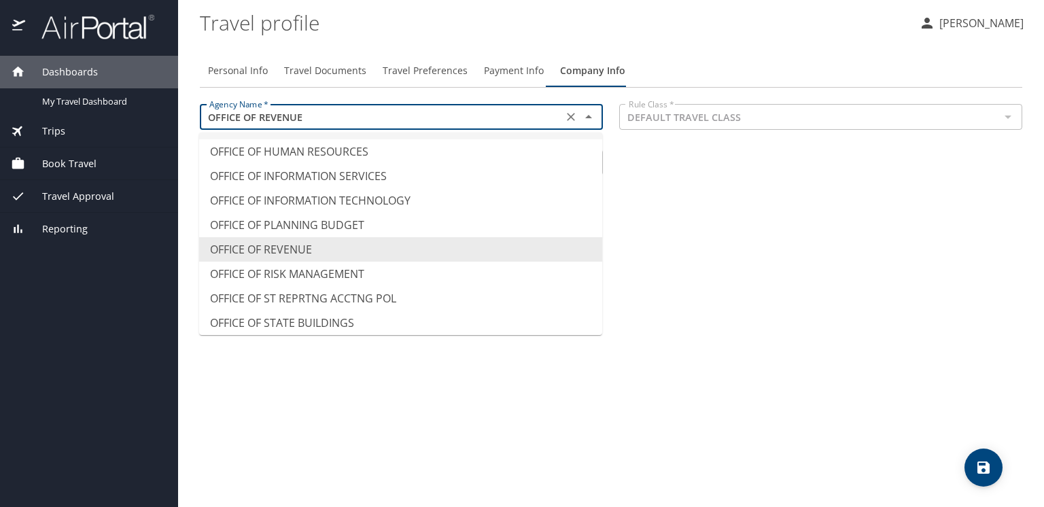
scroll to position [8398, 0]
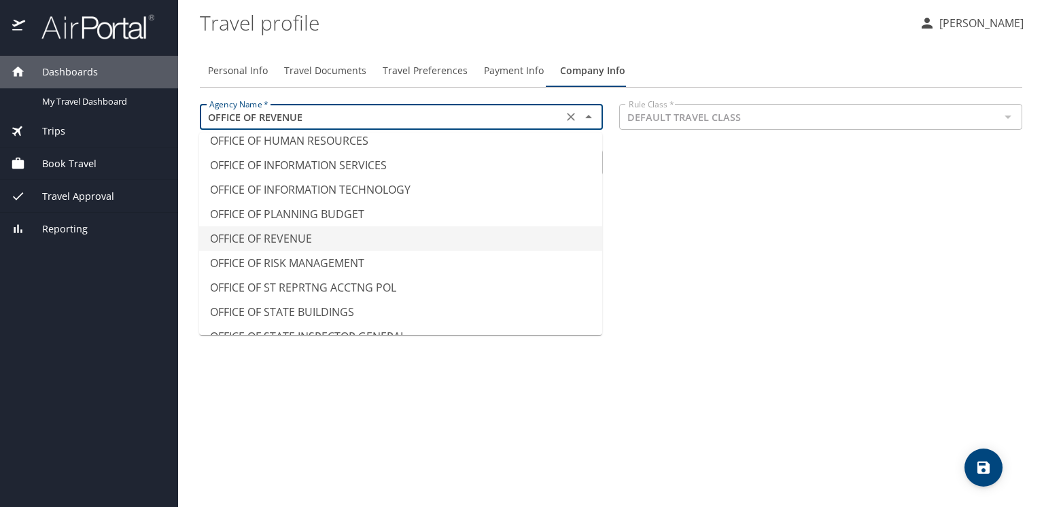
click at [297, 226] on li "OFFICE OF REVENUE" at bounding box center [400, 238] width 403 height 24
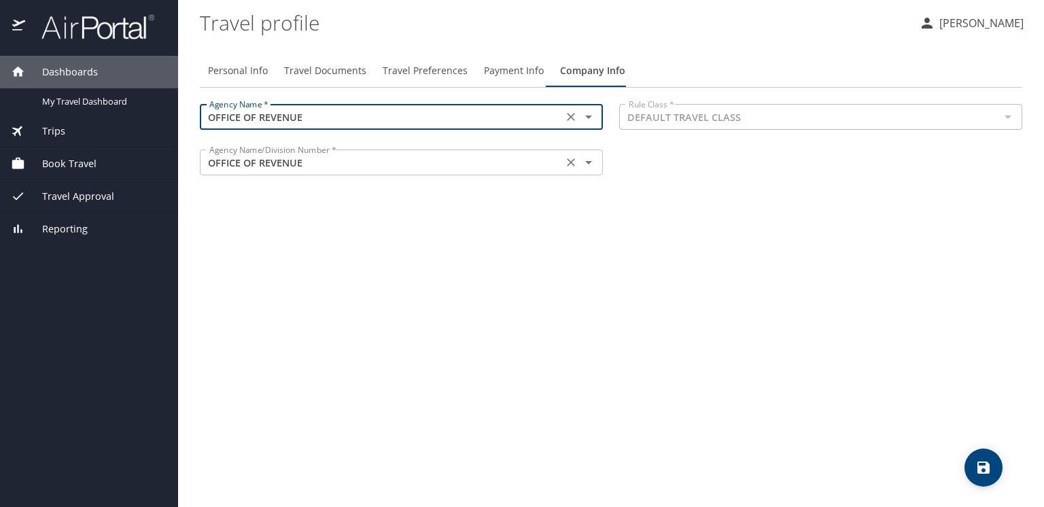
click at [587, 163] on icon "Open" at bounding box center [589, 162] width 16 height 16
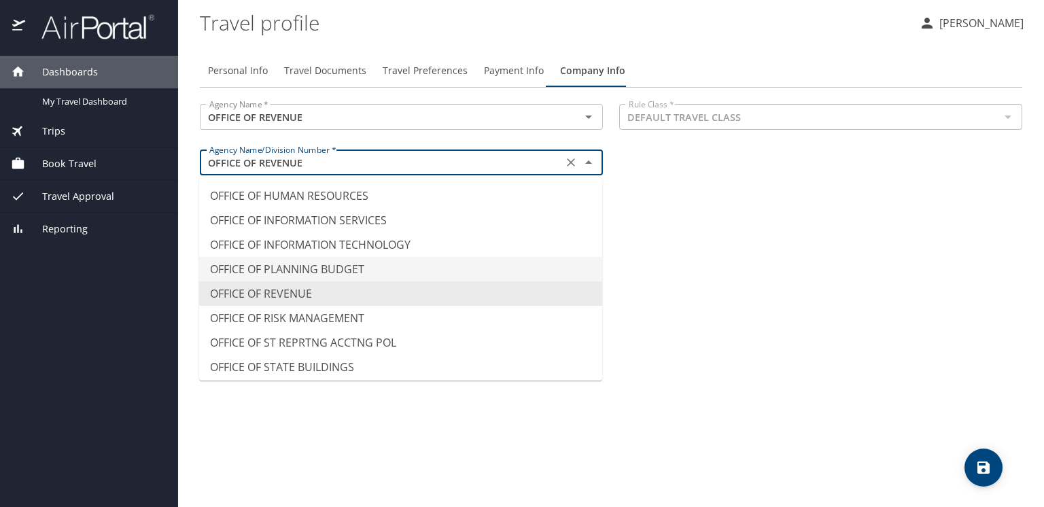
scroll to position [8342, 0]
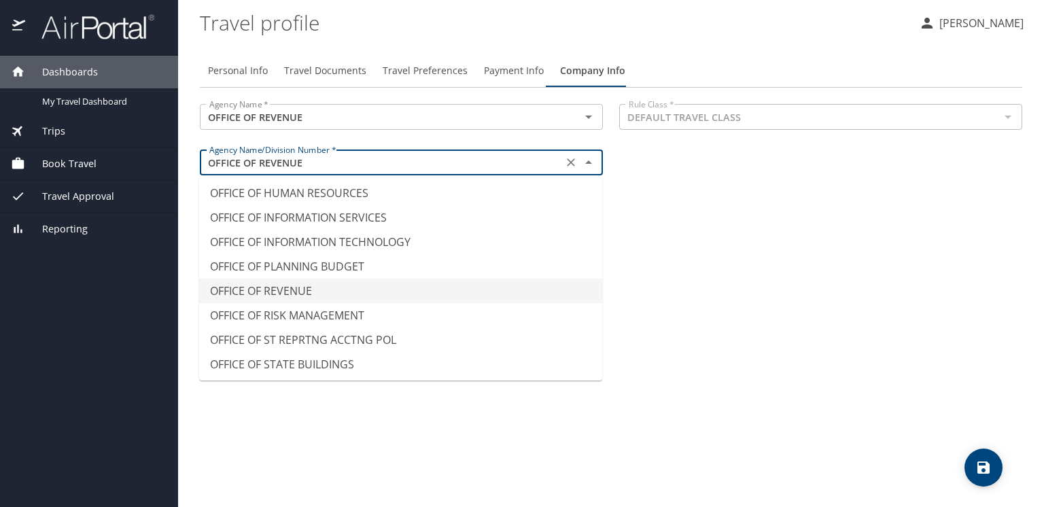
click at [301, 279] on li "OFFICE OF REVENUE" at bounding box center [400, 291] width 403 height 24
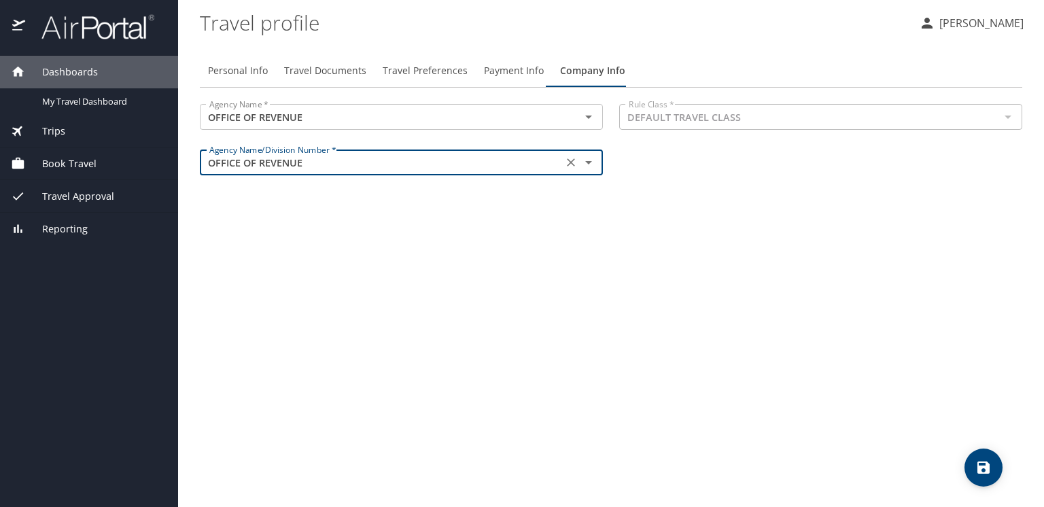
click at [301, 277] on div "Personal Info Travel Documents Travel Preferences Payment Info Company Info Age…" at bounding box center [611, 276] width 823 height 464
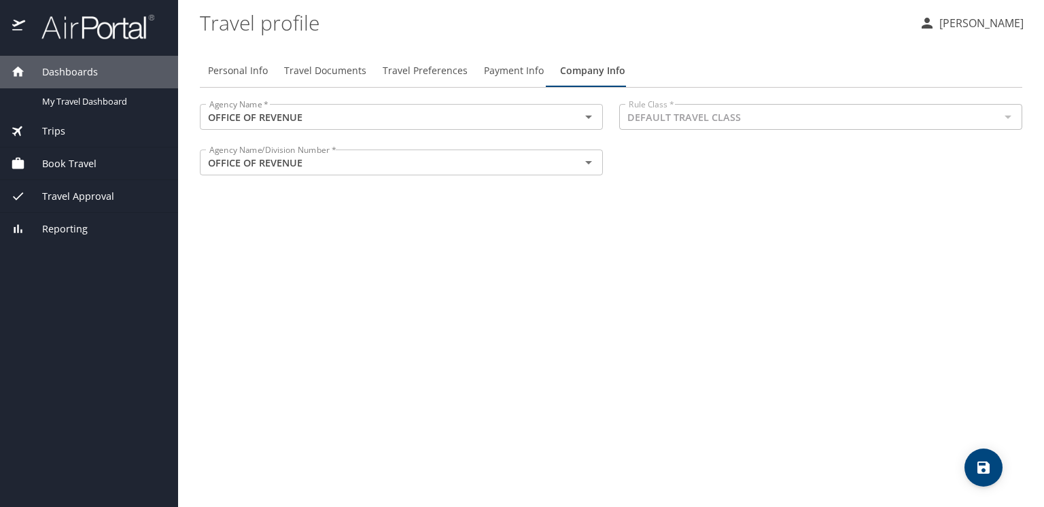
click at [1008, 118] on div at bounding box center [1008, 116] width 18 height 19
click at [982, 477] on button "save" at bounding box center [984, 468] width 38 height 38
click at [69, 167] on span "Book Travel" at bounding box center [60, 163] width 71 height 15
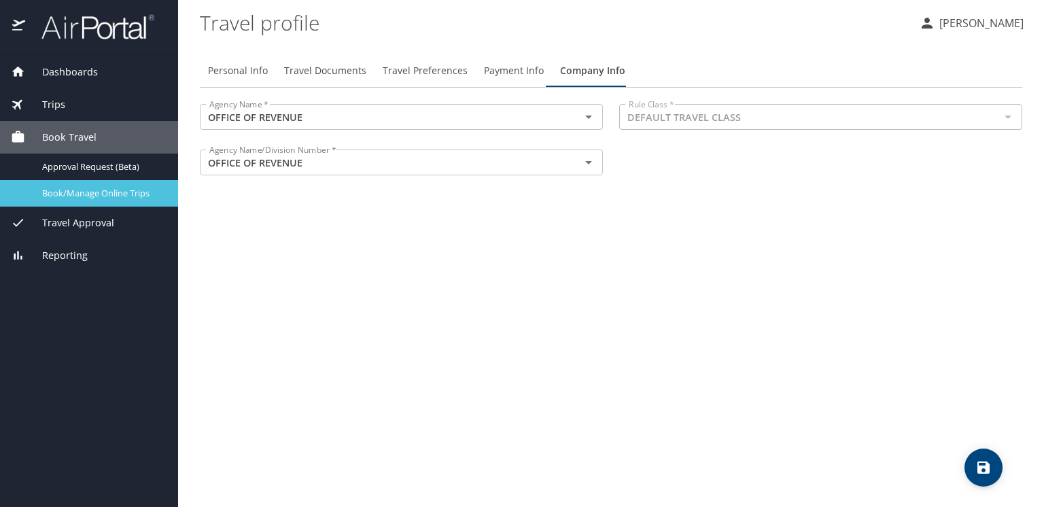
click at [114, 191] on span "Book/Manage Online Trips" at bounding box center [102, 193] width 120 height 13
click at [231, 70] on span "Personal Info" at bounding box center [238, 71] width 60 height 17
select select "US"
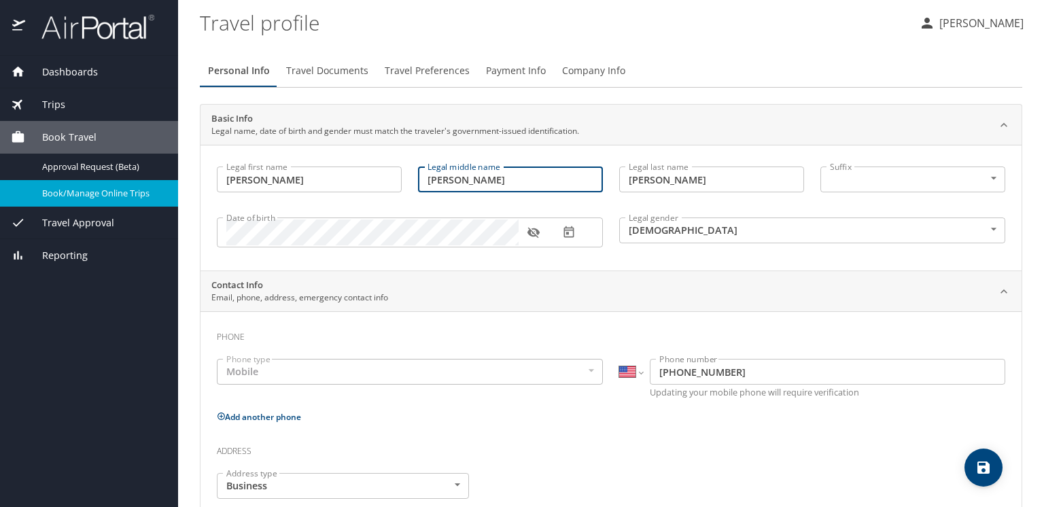
click at [430, 181] on input "Michael" at bounding box center [510, 180] width 185 height 26
click at [463, 183] on input "Michael" at bounding box center [510, 180] width 185 height 26
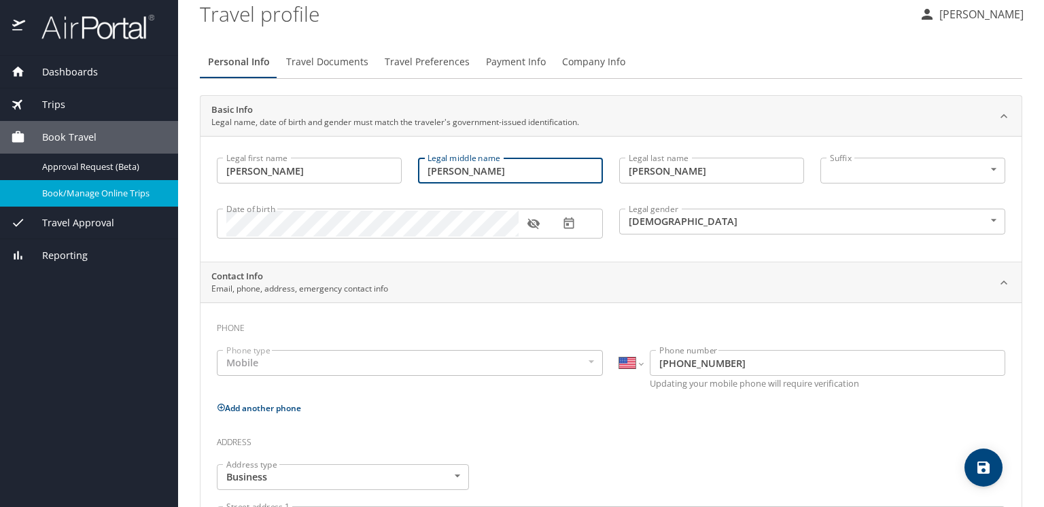
scroll to position [0, 0]
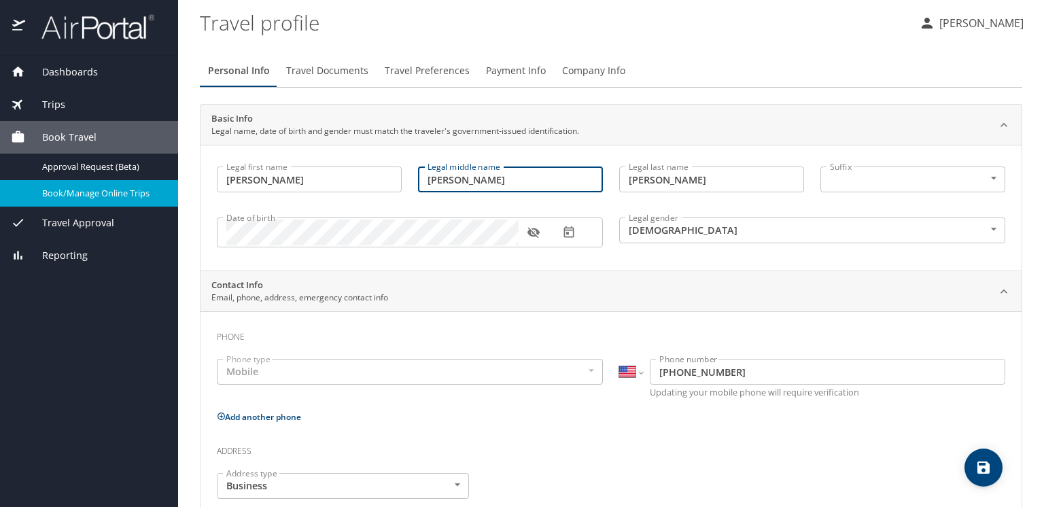
click at [432, 182] on input "Michael" at bounding box center [510, 180] width 185 height 26
click at [452, 182] on input "Michael" at bounding box center [510, 180] width 185 height 26
click at [434, 182] on input "Michael" at bounding box center [510, 180] width 185 height 26
click at [641, 256] on div "Legal gender Male Male Legal gender" at bounding box center [812, 232] width 403 height 56
click at [435, 182] on input "M" at bounding box center [510, 180] width 185 height 26
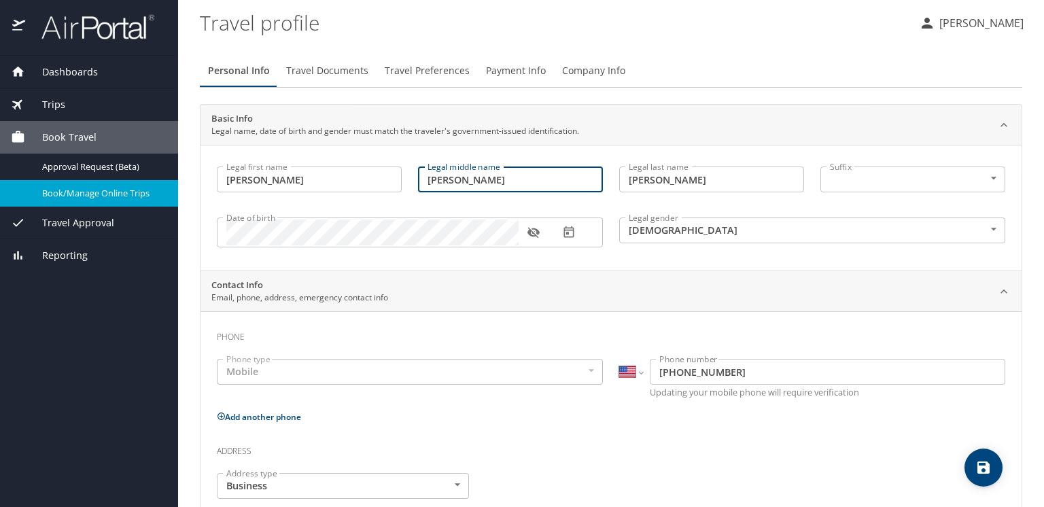
type input "Michael"
click at [533, 260] on div "Legal first name David Legal first name Legal middle name Michael Legal middle …" at bounding box center [611, 208] width 821 height 126
click at [979, 476] on button "save" at bounding box center [984, 468] width 38 height 38
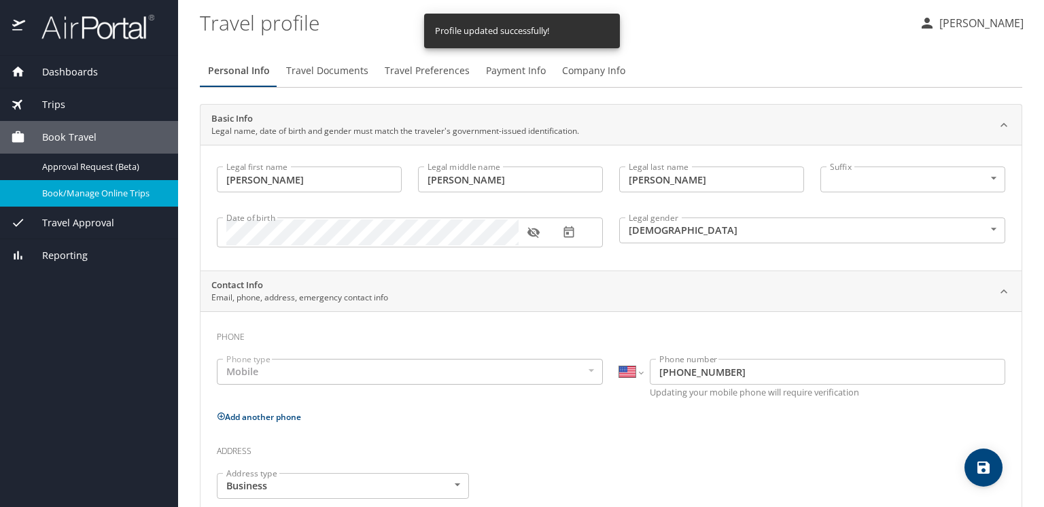
select select "US"
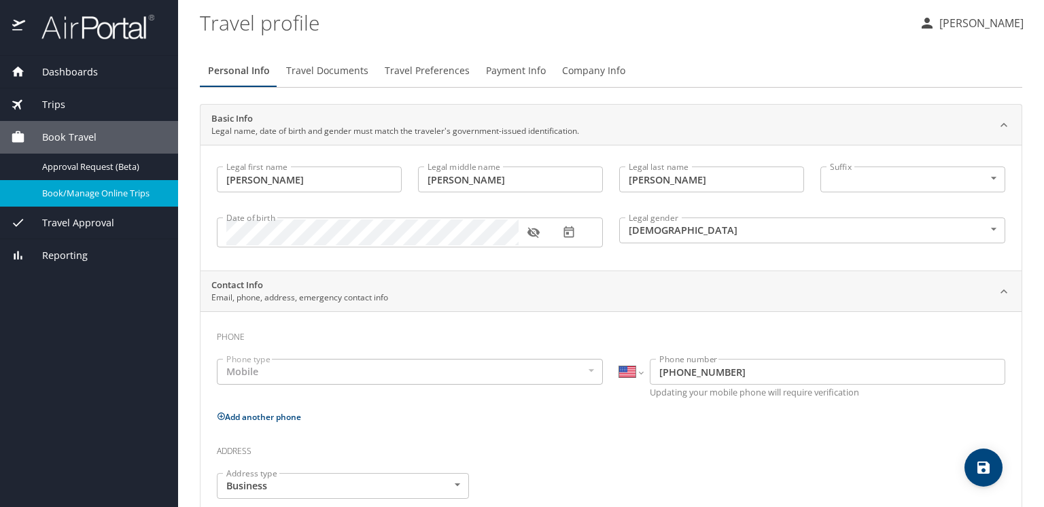
click at [962, 24] on p "[PERSON_NAME]" at bounding box center [980, 23] width 88 height 16
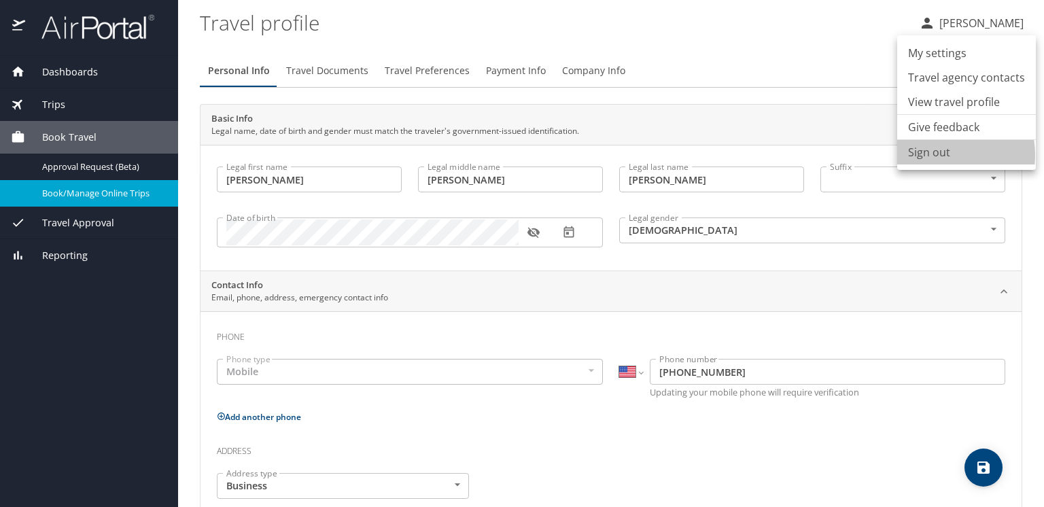
click at [936, 155] on li "Sign out" at bounding box center [967, 152] width 139 height 24
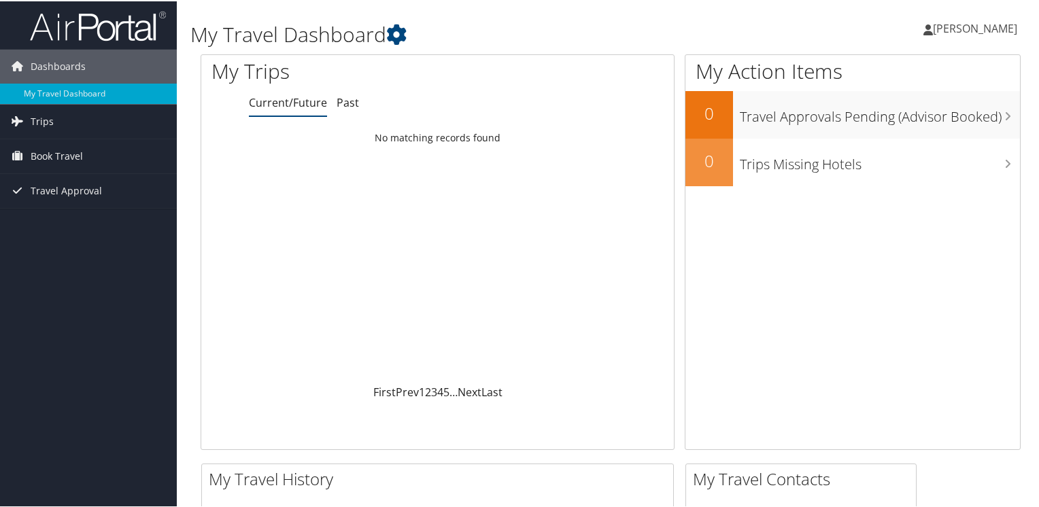
click at [971, 27] on span "David Hansen" at bounding box center [975, 27] width 84 height 15
click at [911, 119] on link "View Travel Profile" at bounding box center [940, 120] width 152 height 23
click at [953, 25] on span "[PERSON_NAME]" at bounding box center [975, 27] width 84 height 15
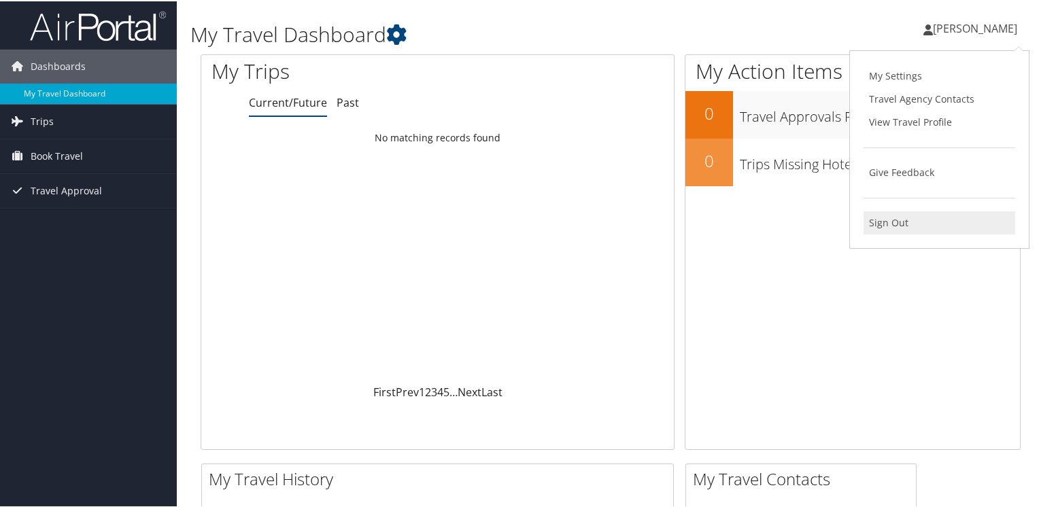
click at [881, 218] on link "Sign Out" at bounding box center [940, 221] width 152 height 23
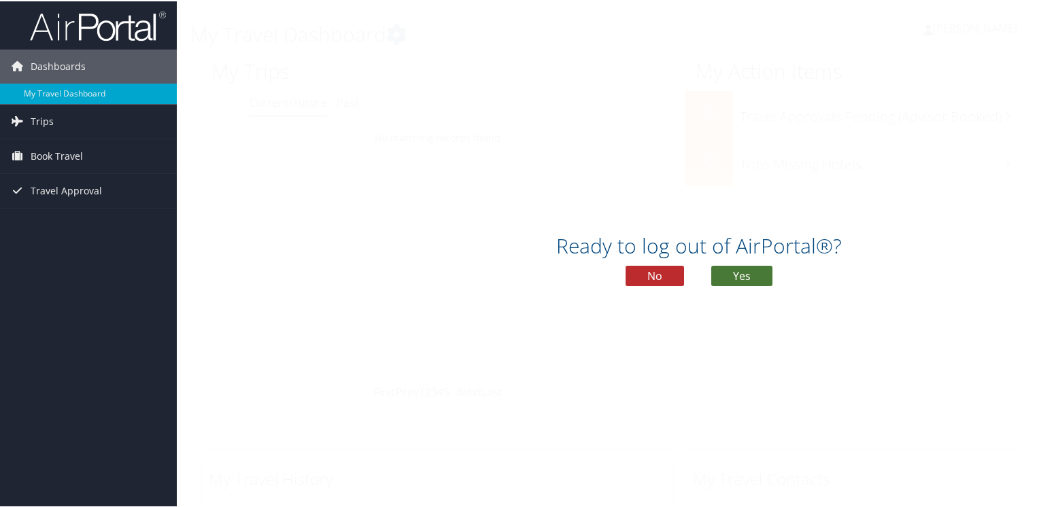
click at [730, 277] on button "Yes" at bounding box center [741, 275] width 61 height 20
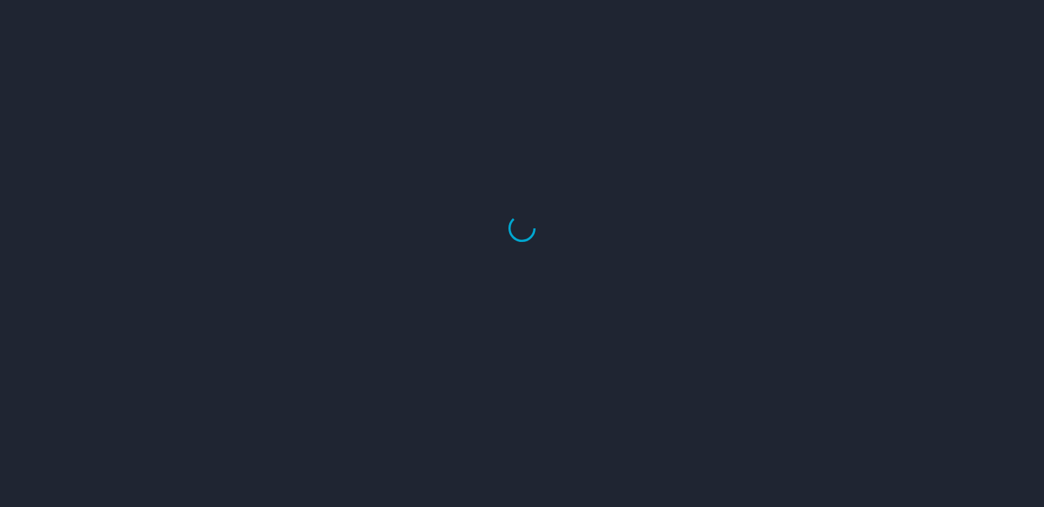
select select "US"
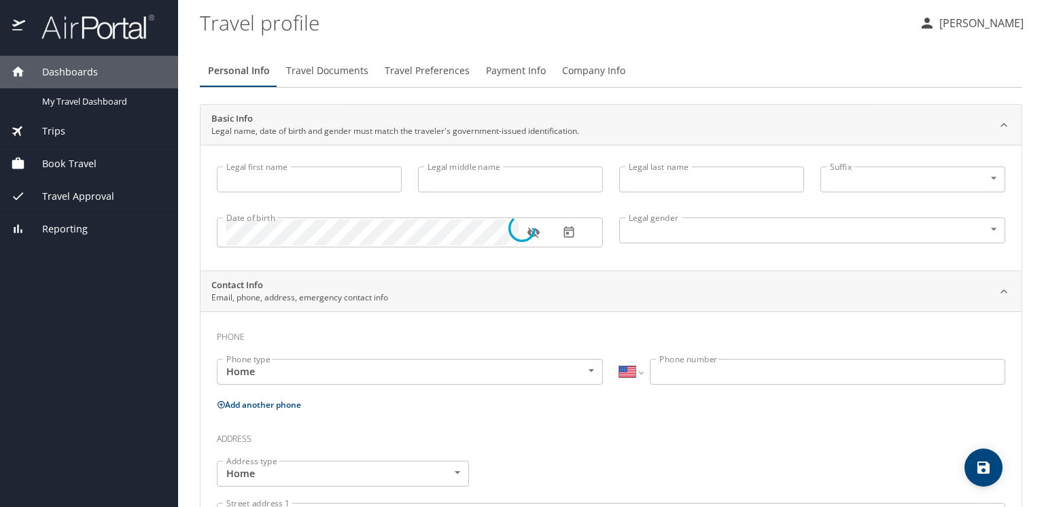
type input "[PERSON_NAME]"
type input "[DEMOGRAPHIC_DATA]"
select select "US"
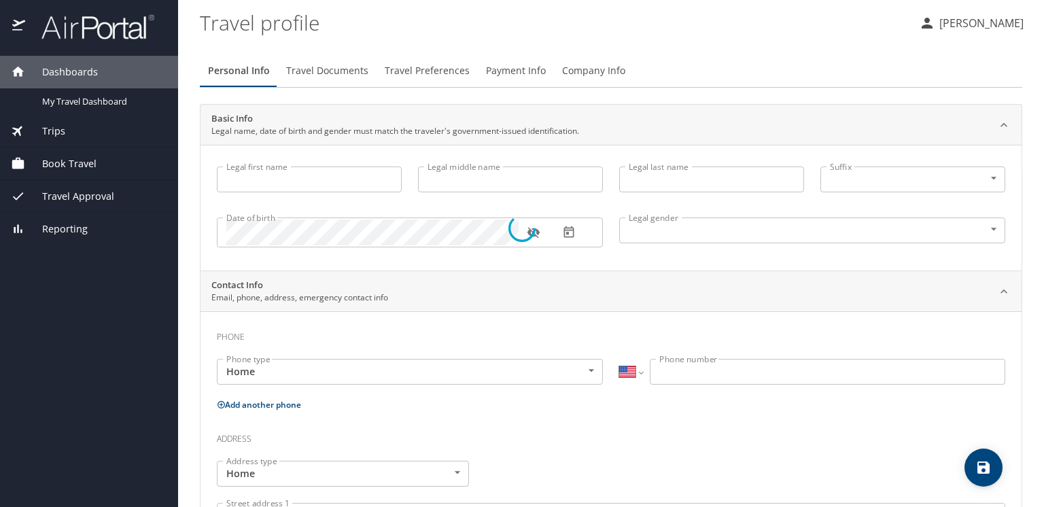
select select "US"
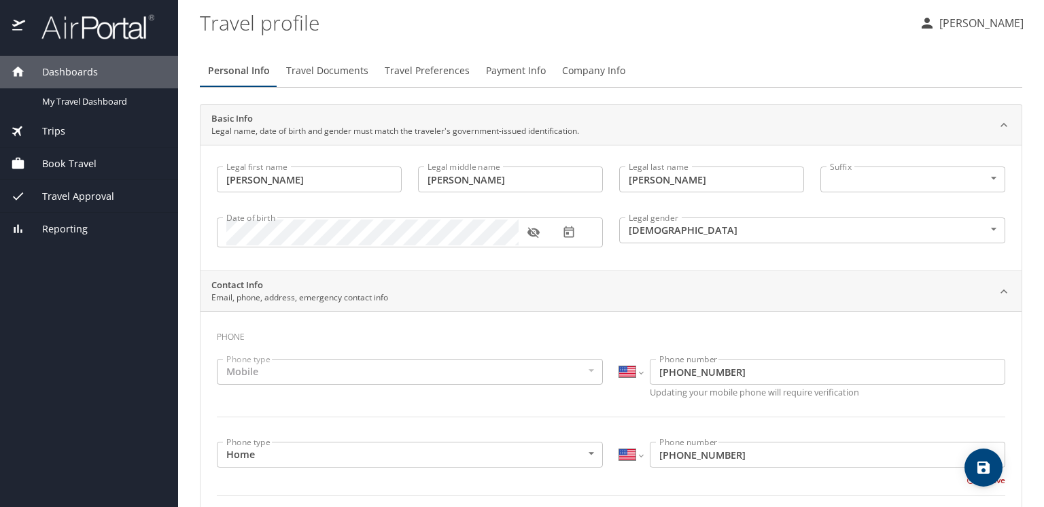
click at [433, 182] on input "[PERSON_NAME]" at bounding box center [510, 180] width 185 height 26
type input "M"
click at [570, 262] on div "Legal first name [PERSON_NAME] first name Legal middle name M Legal middle name…" at bounding box center [611, 208] width 821 height 126
click at [983, 471] on icon "save" at bounding box center [984, 468] width 16 height 16
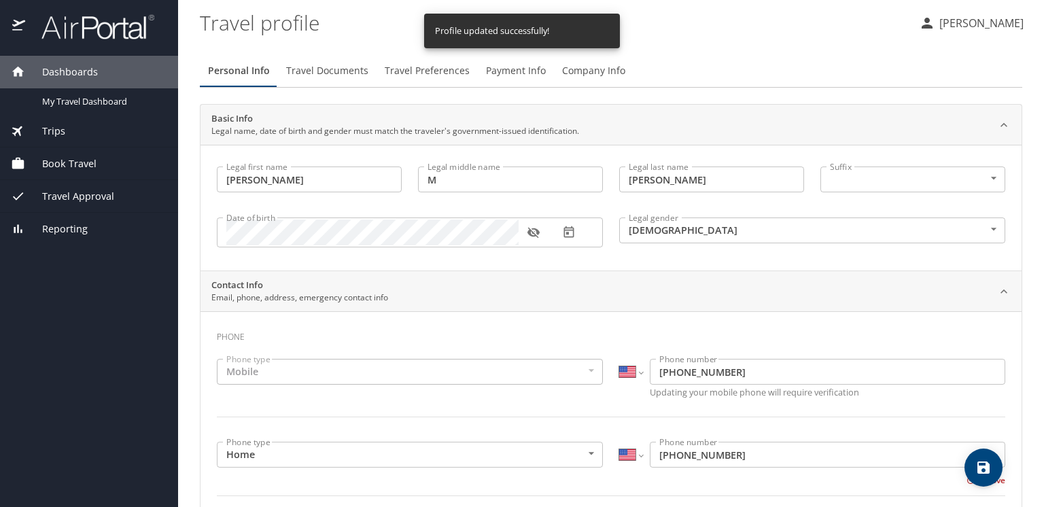
select select "US"
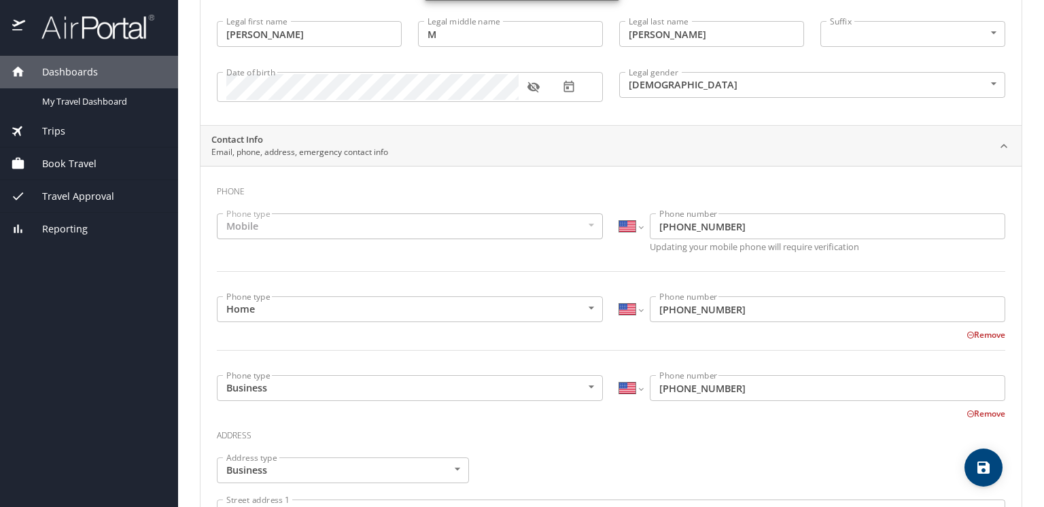
scroll to position [152, 0]
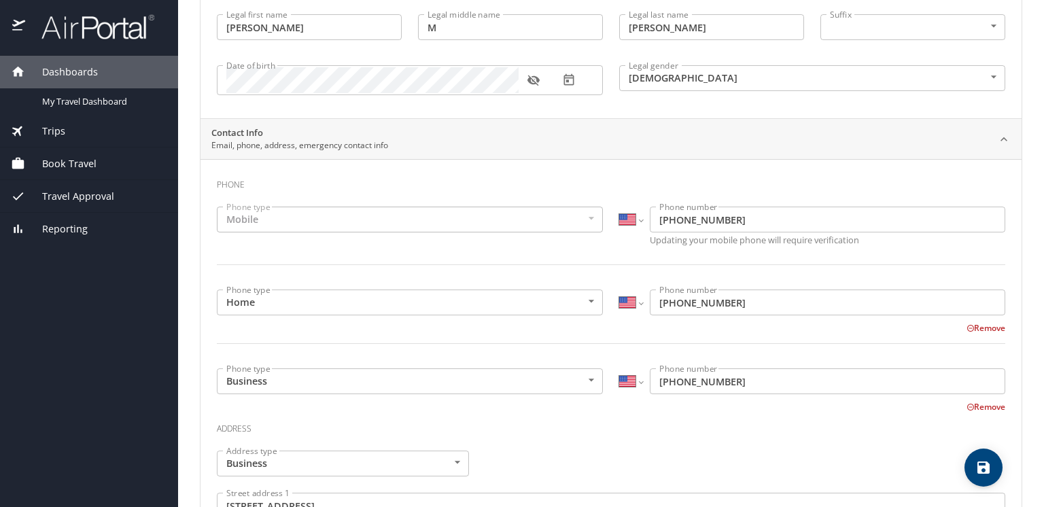
click at [974, 328] on button "Remove" at bounding box center [986, 328] width 39 height 12
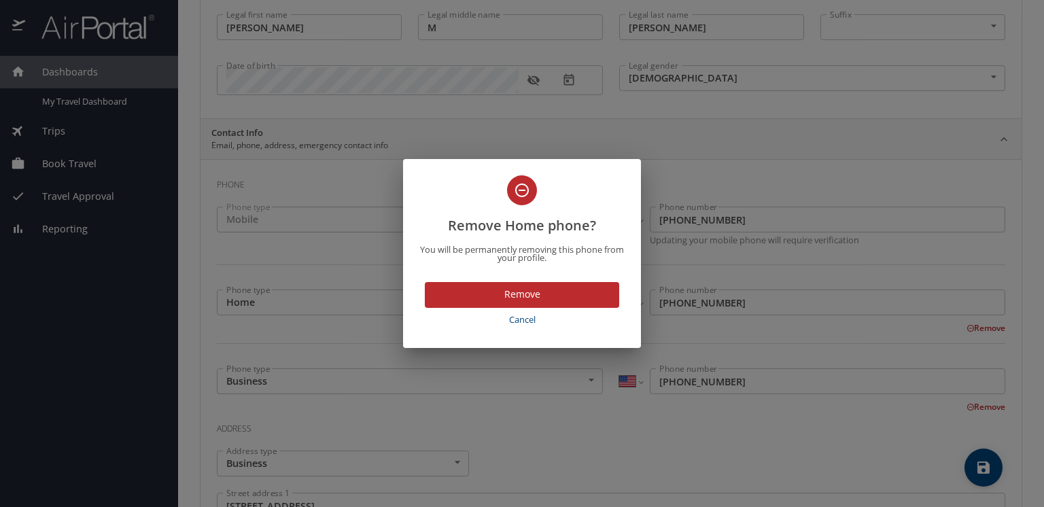
click at [522, 294] on span "Remove" at bounding box center [522, 294] width 173 height 17
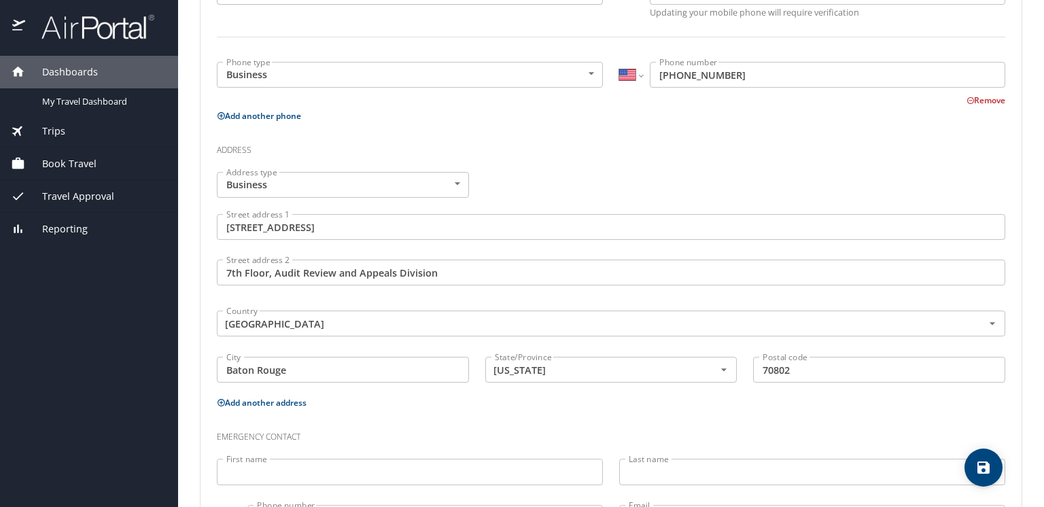
scroll to position [447, 0]
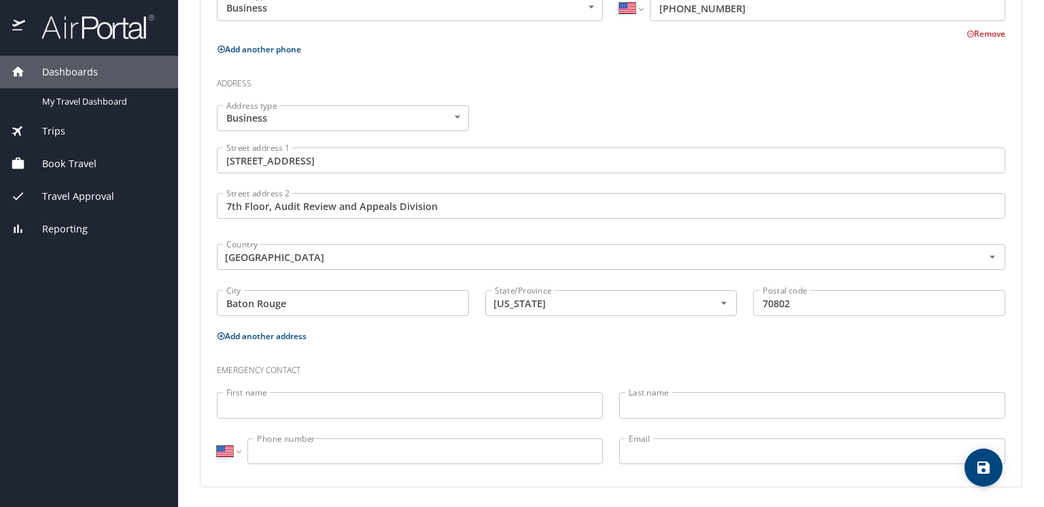
click at [233, 406] on input "First name" at bounding box center [410, 405] width 386 height 26
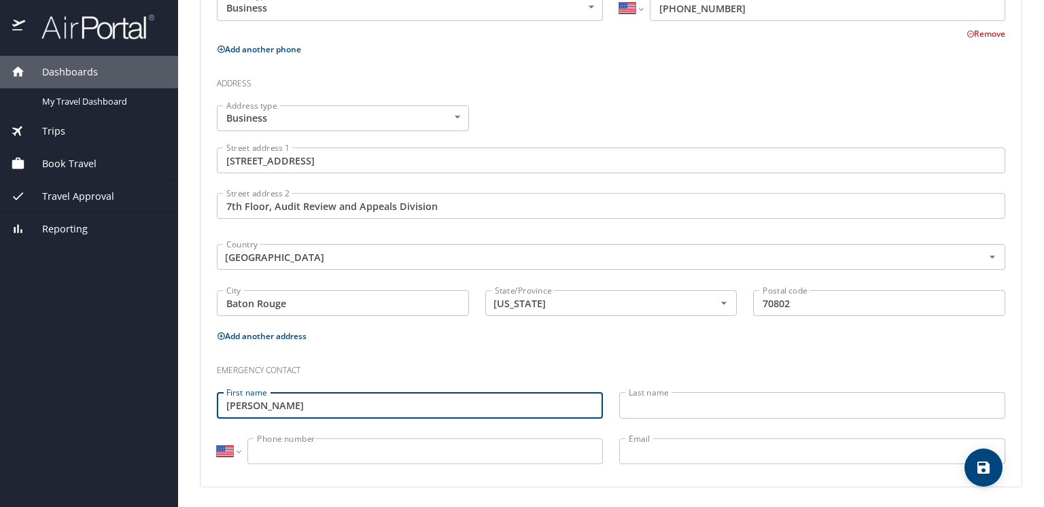
type input "[PERSON_NAME]"
click at [643, 405] on input "Last name" at bounding box center [812, 405] width 386 height 26
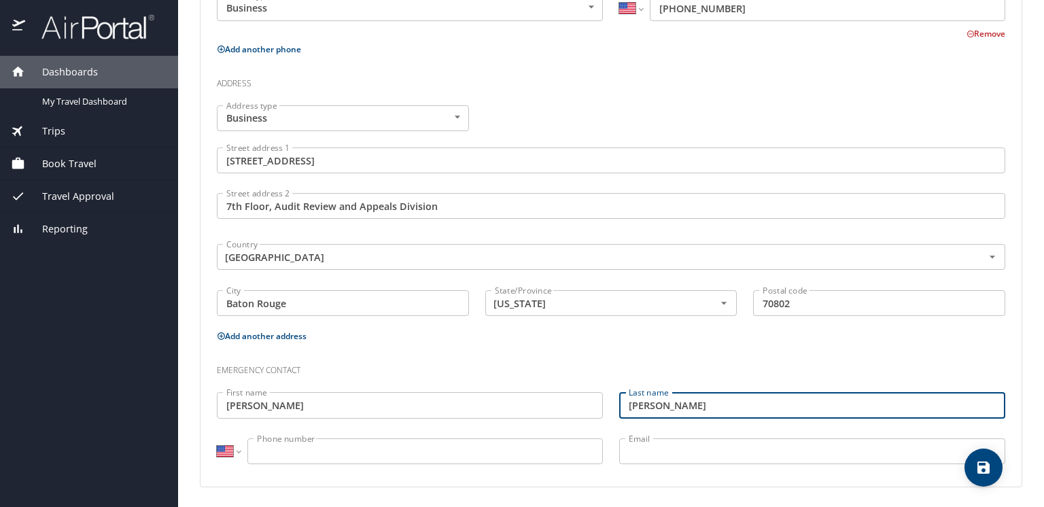
type input "[PERSON_NAME]"
click at [268, 452] on input "Phone number" at bounding box center [426, 452] width 356 height 26
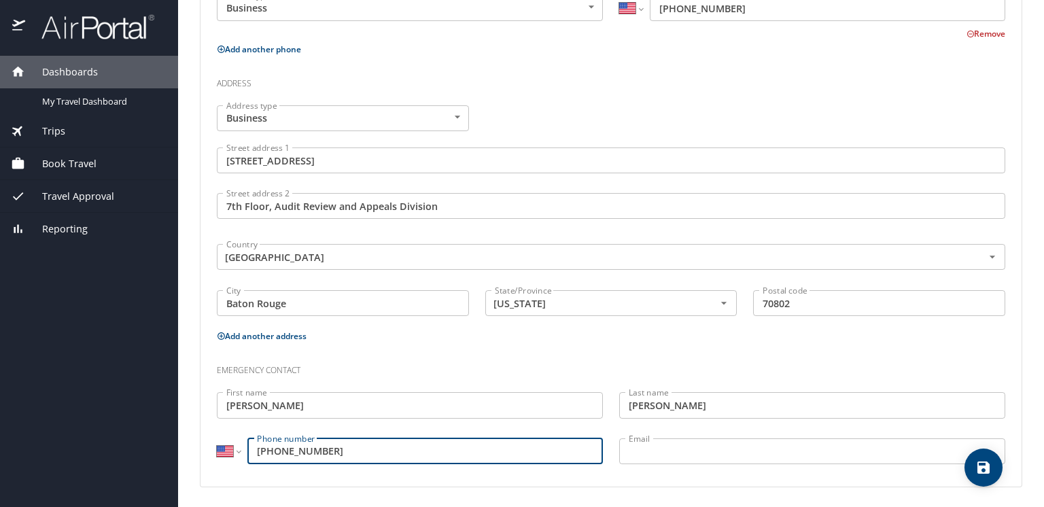
type input "[PHONE_NUMBER]"
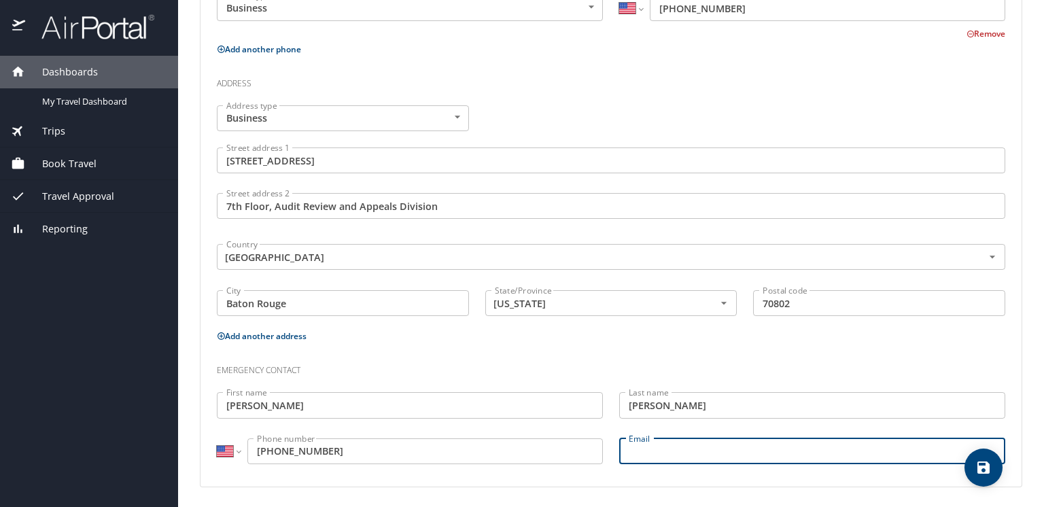
click at [645, 450] on input "Email" at bounding box center [812, 452] width 386 height 26
type input "[EMAIL_ADDRESS][DOMAIN_NAME]"
click at [692, 357] on h3 "Emergency contact" at bounding box center [611, 367] width 789 height 23
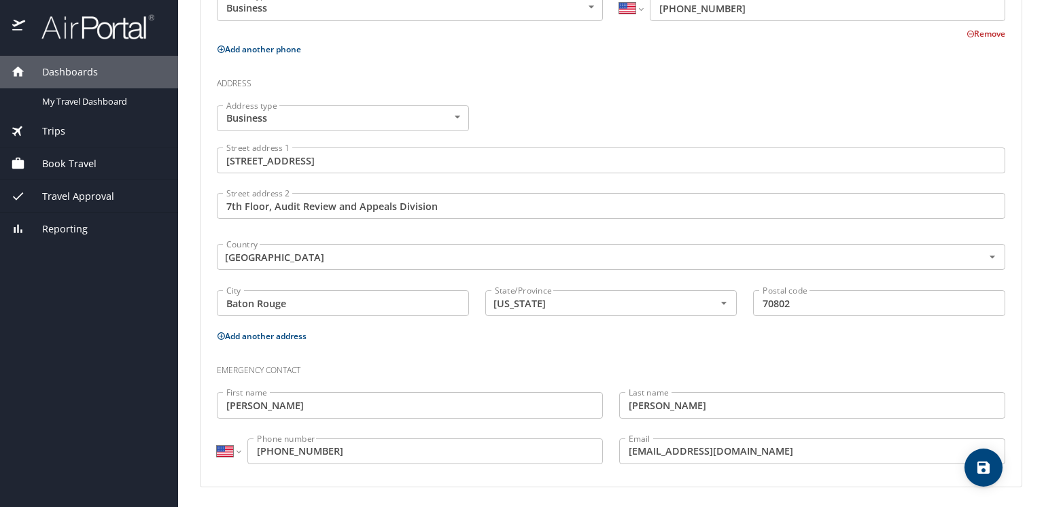
click at [989, 471] on icon "save" at bounding box center [984, 468] width 12 height 12
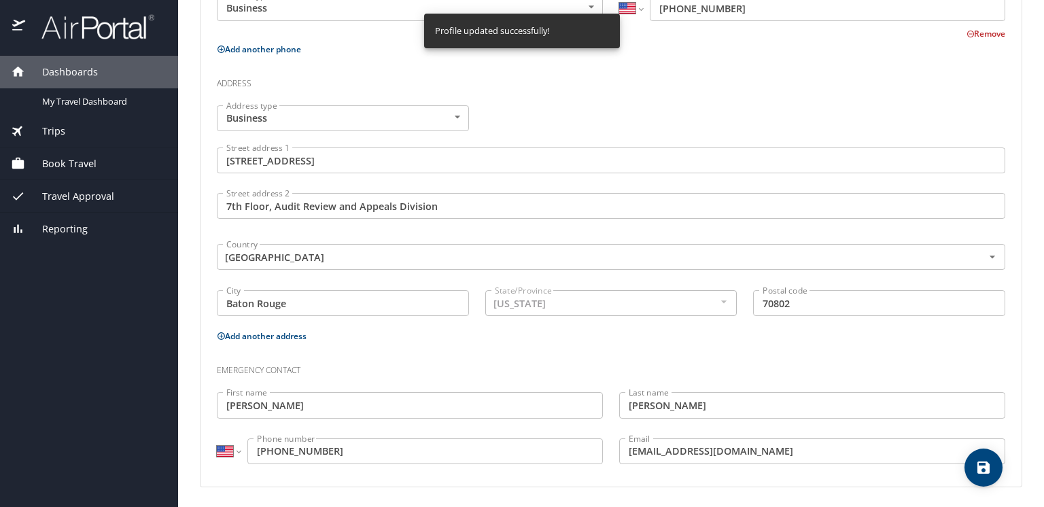
select select "US"
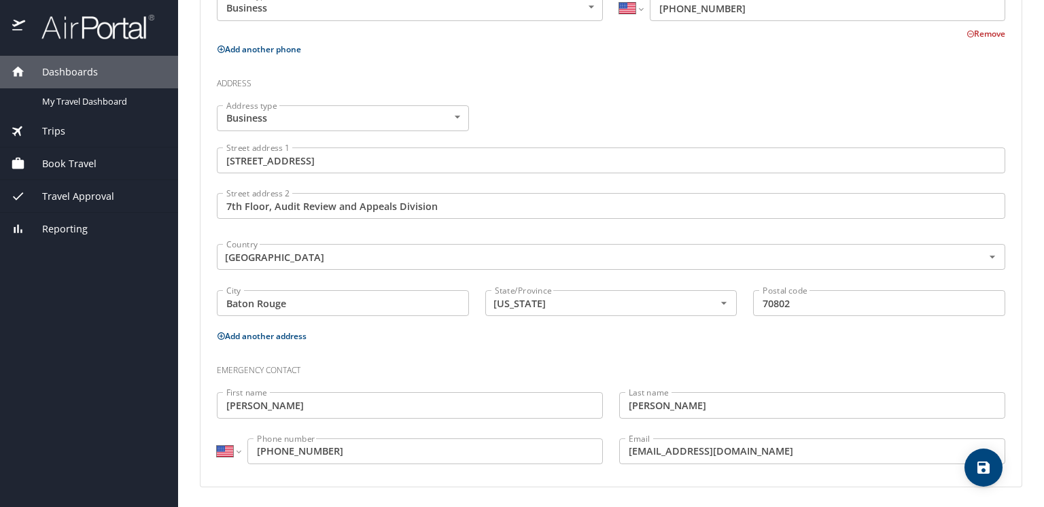
click at [62, 164] on span "Book Travel" at bounding box center [60, 163] width 71 height 15
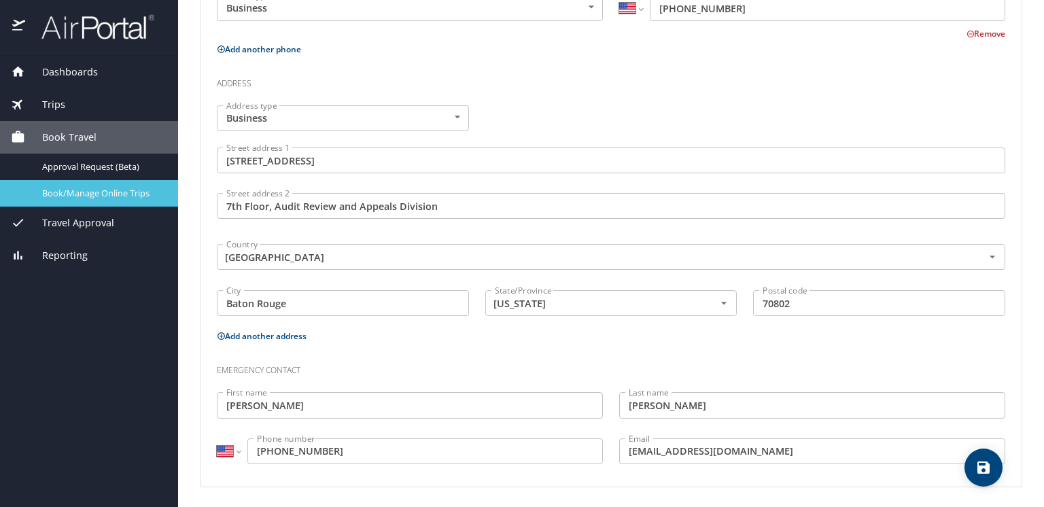
click at [87, 194] on span "Book/Manage Online Trips" at bounding box center [102, 193] width 120 height 13
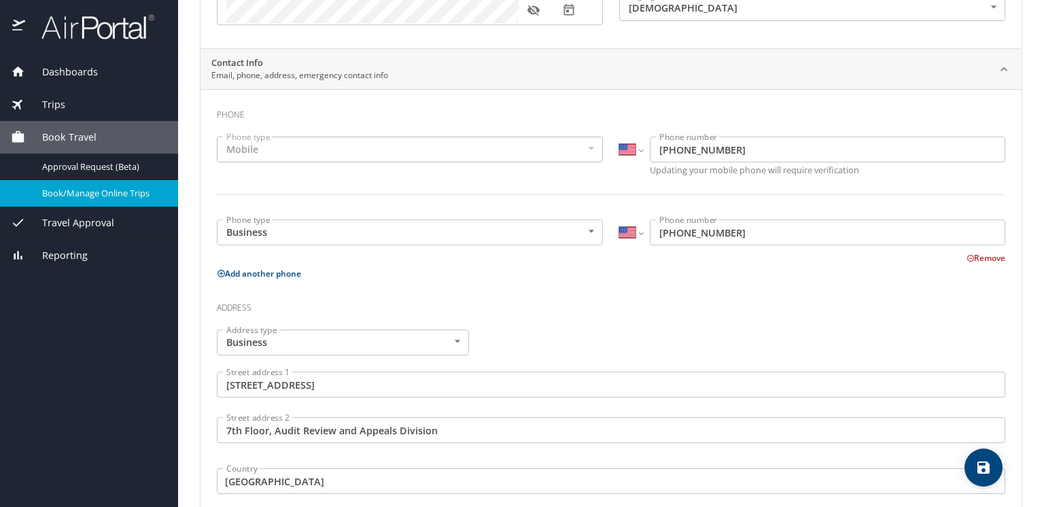
scroll to position [219, 0]
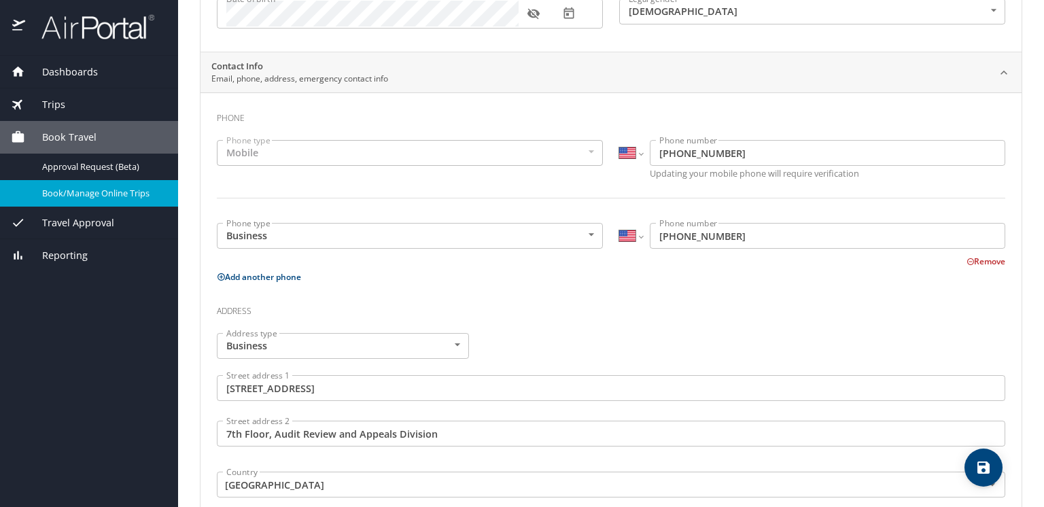
click at [985, 469] on icon "save" at bounding box center [984, 468] width 12 height 12
select select "US"
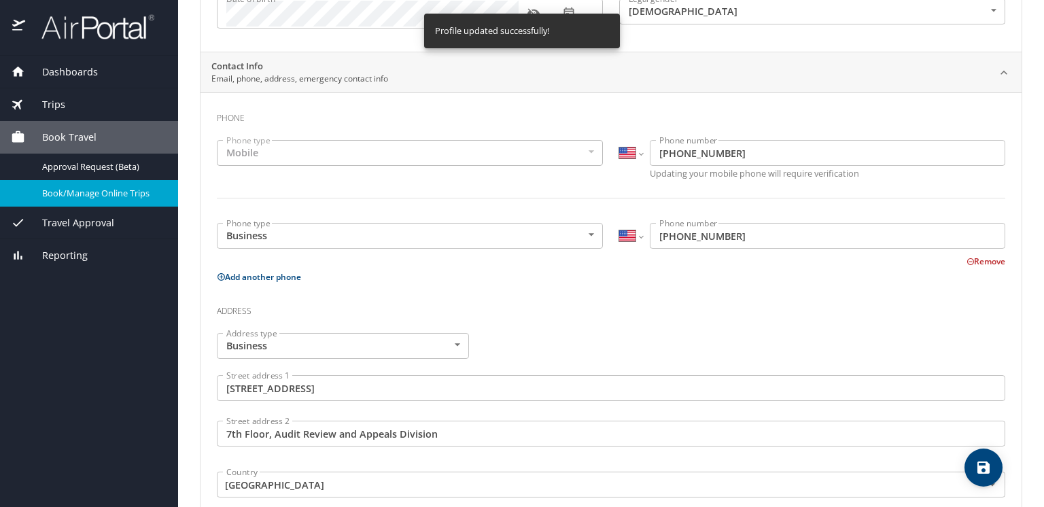
select select "US"
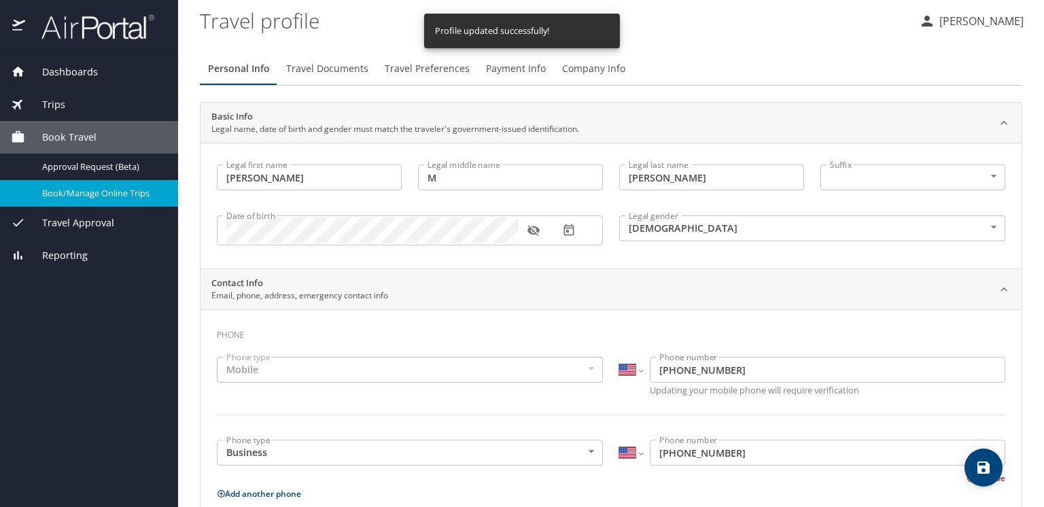
scroll to position [0, 0]
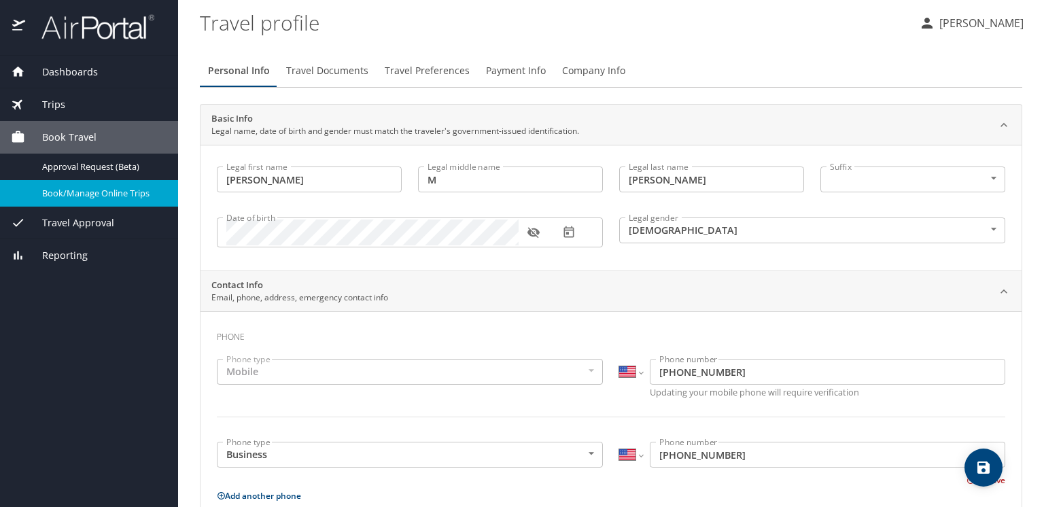
click at [986, 24] on p "David Hansen" at bounding box center [980, 23] width 88 height 16
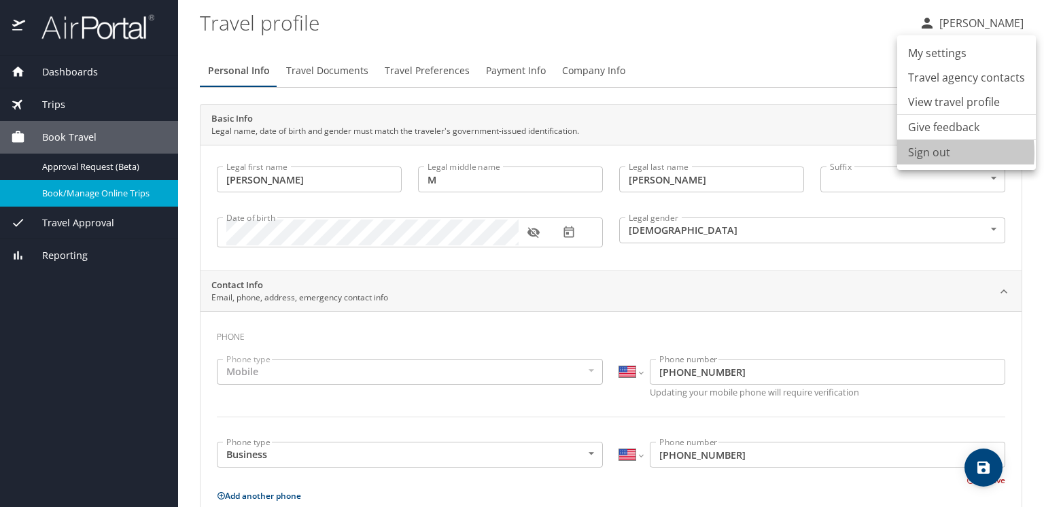
click at [925, 153] on li "Sign out" at bounding box center [967, 152] width 139 height 24
